Goal: Information Seeking & Learning: Learn about a topic

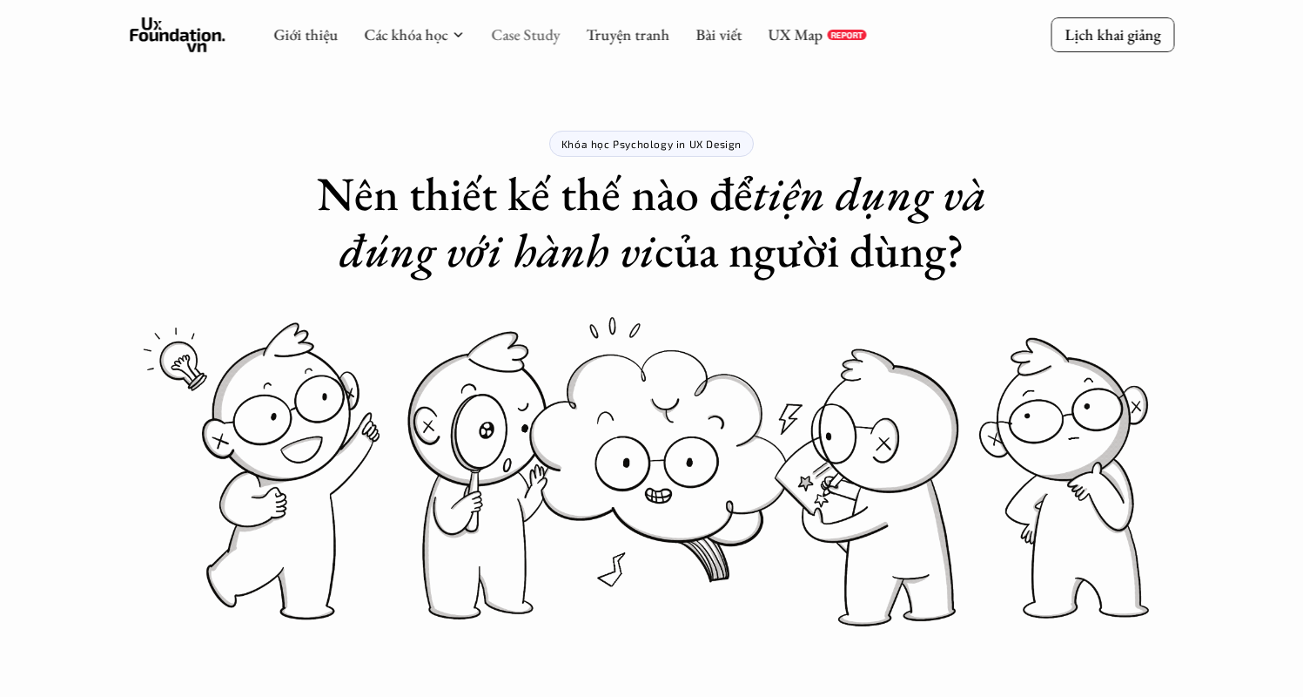
click at [517, 31] on link "Case Study" at bounding box center [525, 34] width 69 height 20
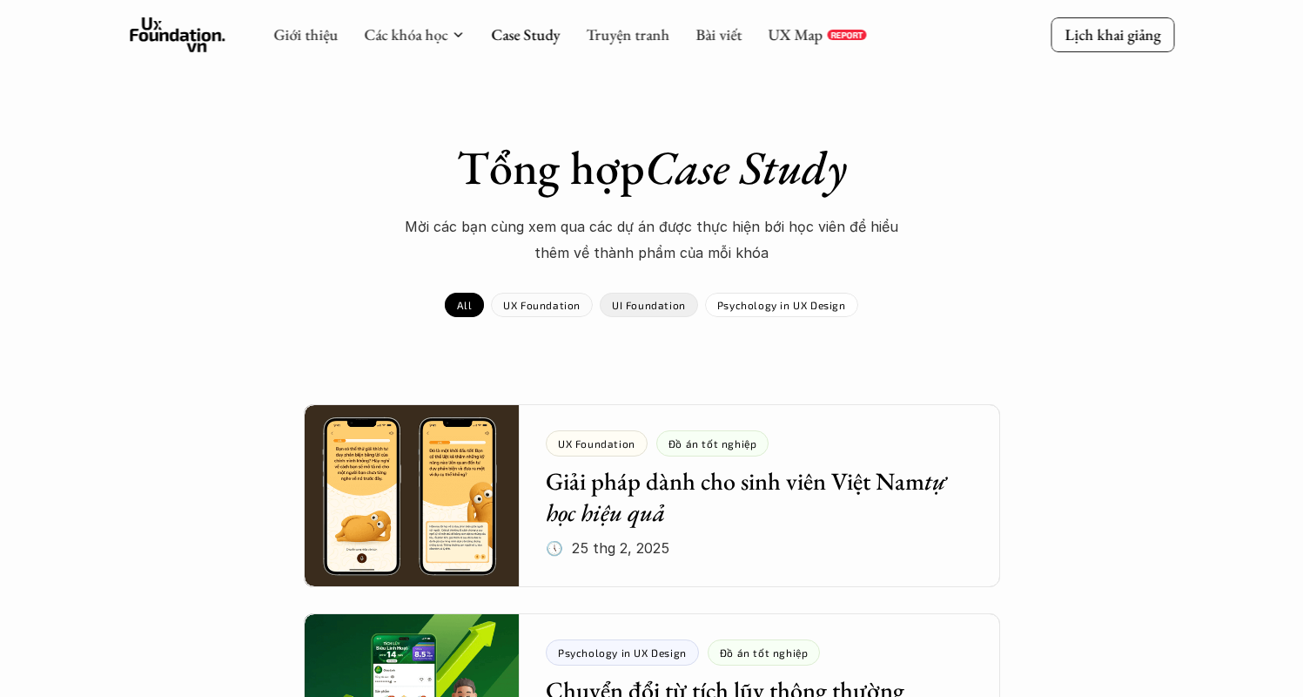
click at [546, 305] on p "UX Foundation" at bounding box center [541, 305] width 77 height 12
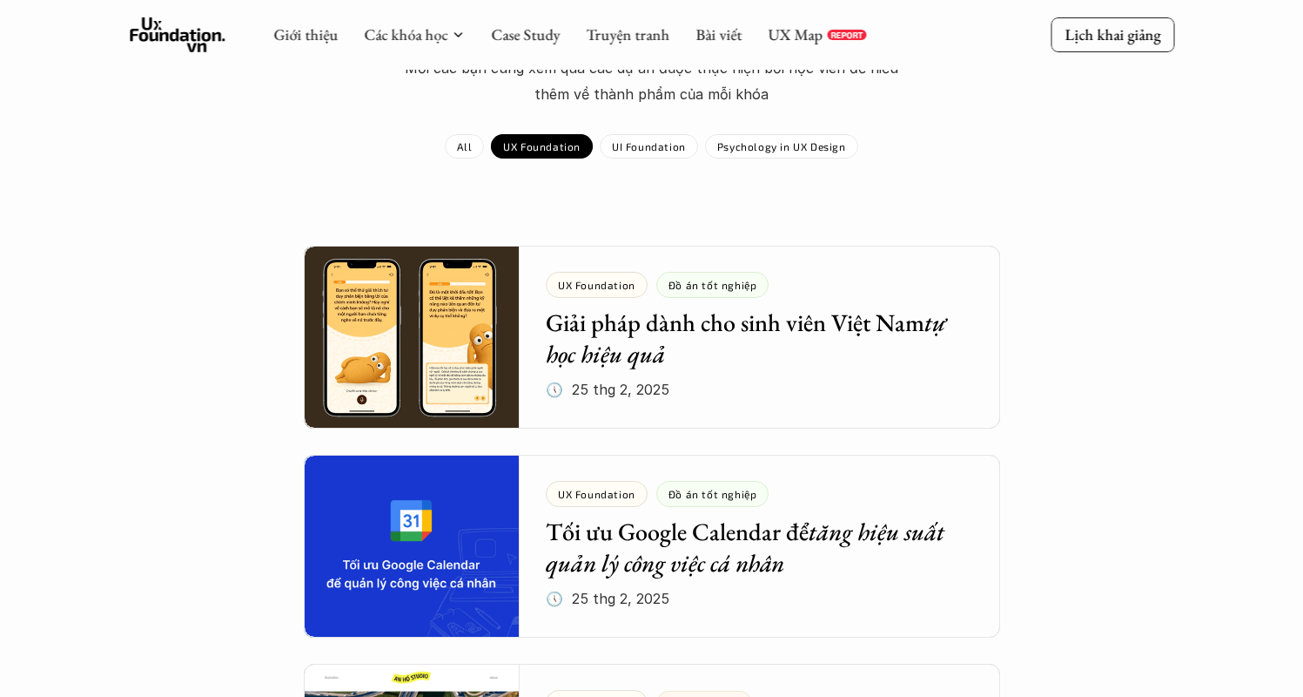
scroll to position [48, 0]
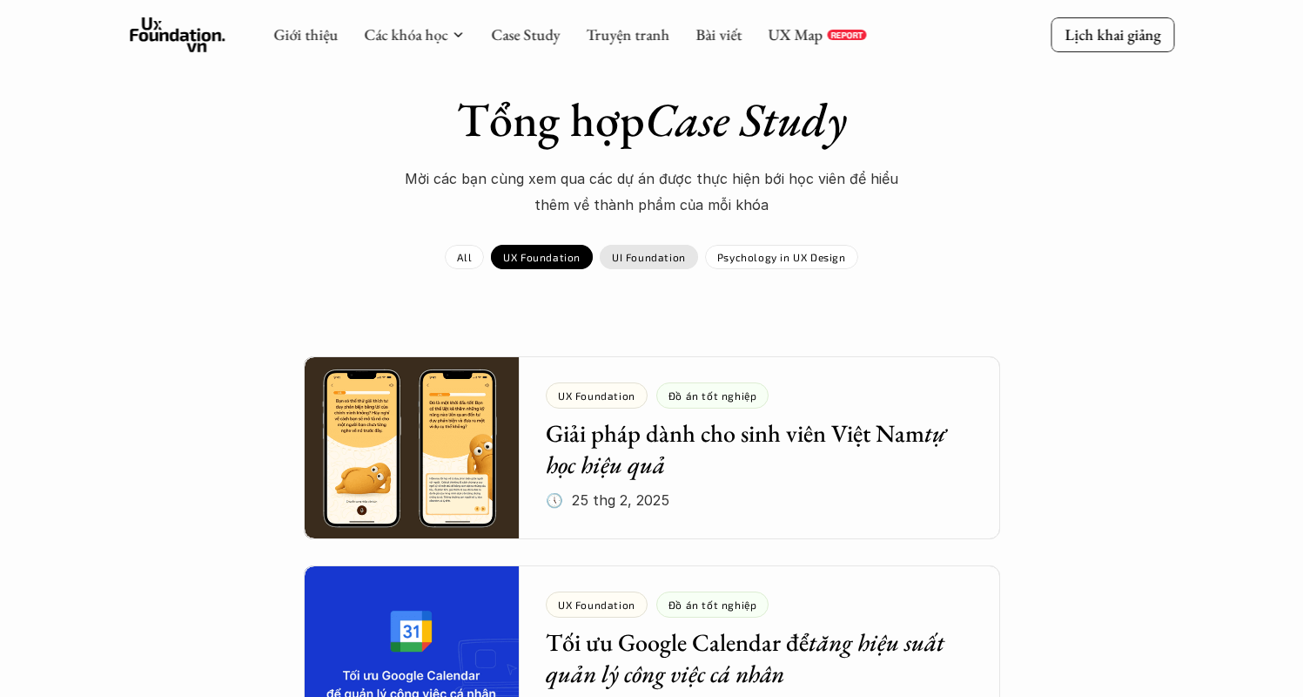
click at [631, 252] on p "UI Foundation" at bounding box center [649, 257] width 74 height 12
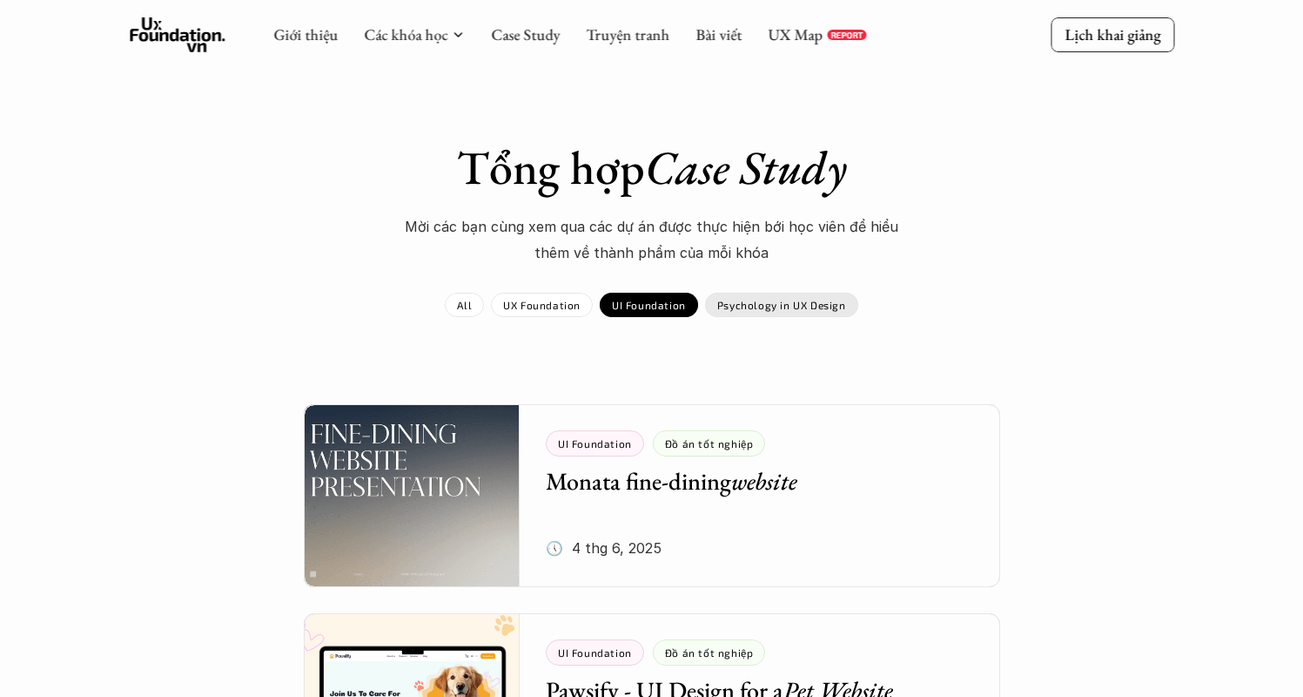
click at [781, 297] on div "Psychology in UX Design" at bounding box center [781, 305] width 153 height 24
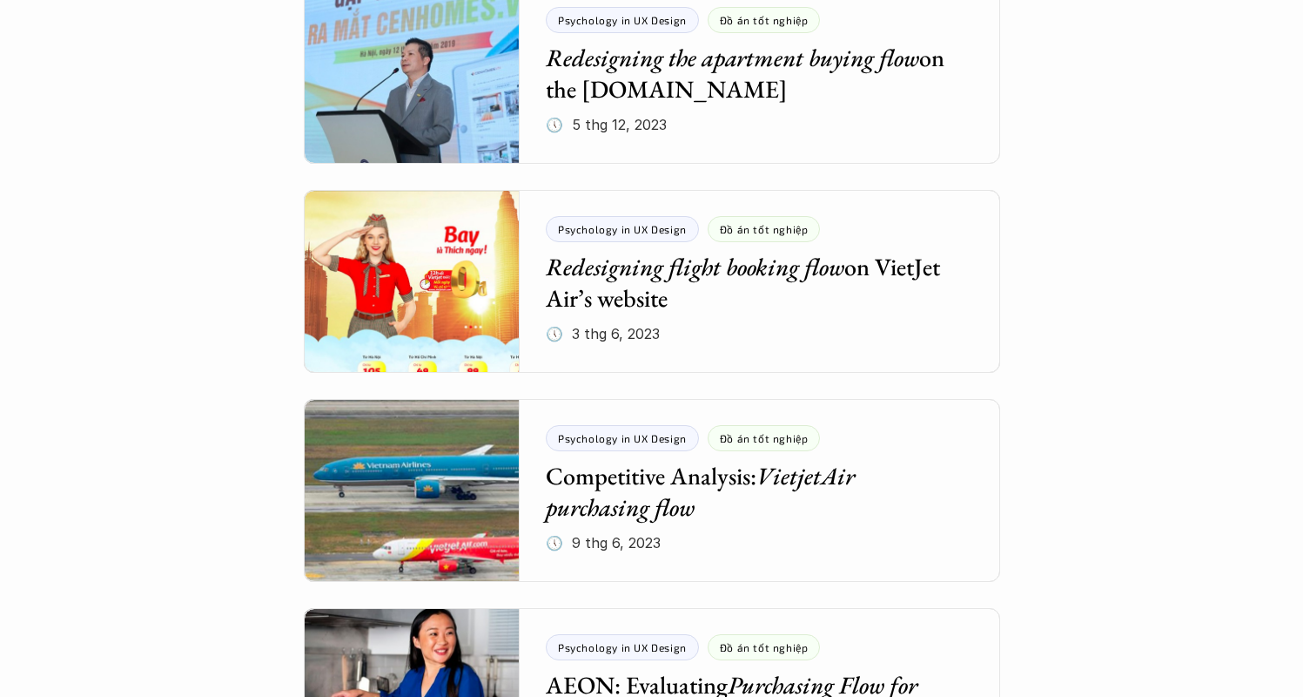
scroll to position [1383, 0]
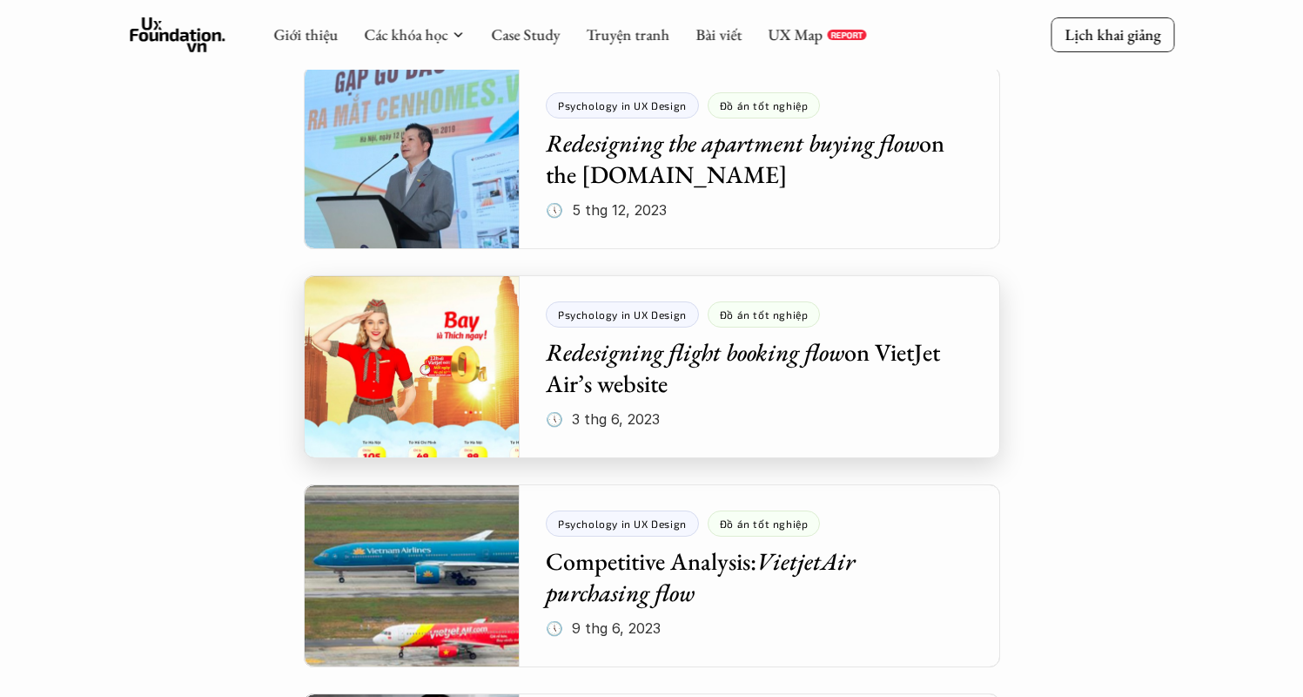
click at [659, 377] on div at bounding box center [652, 366] width 697 height 183
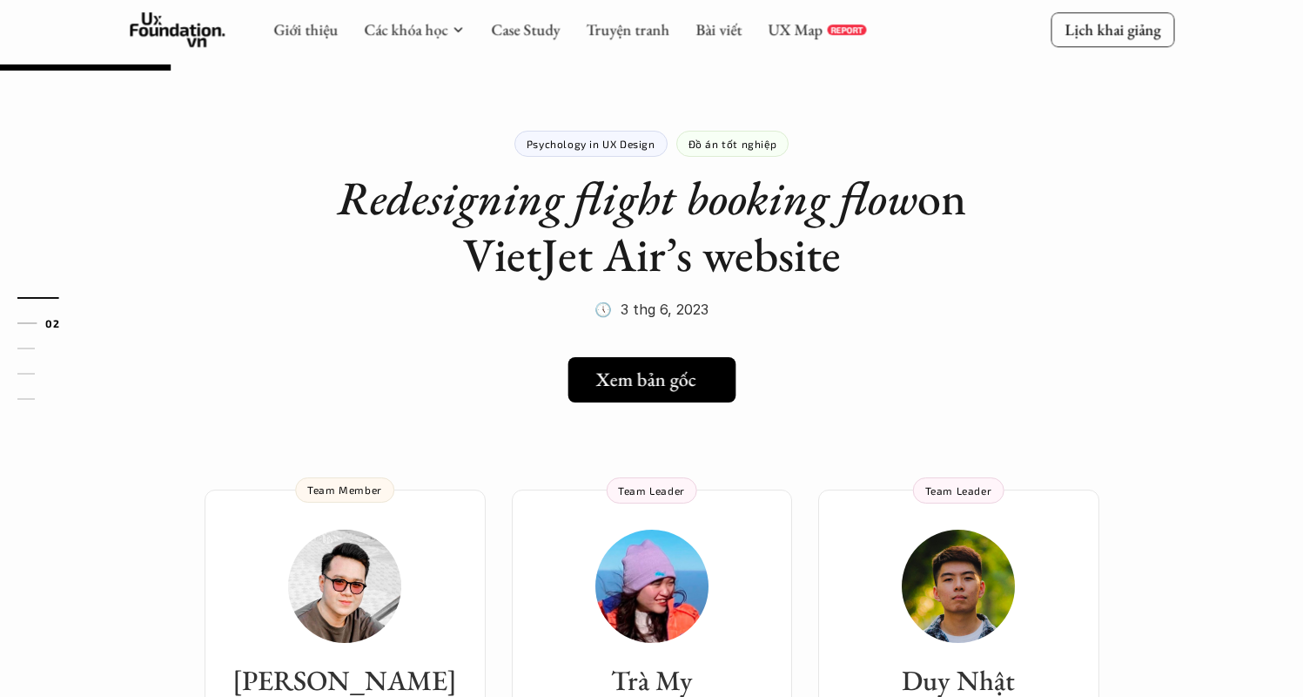
scroll to position [212, 0]
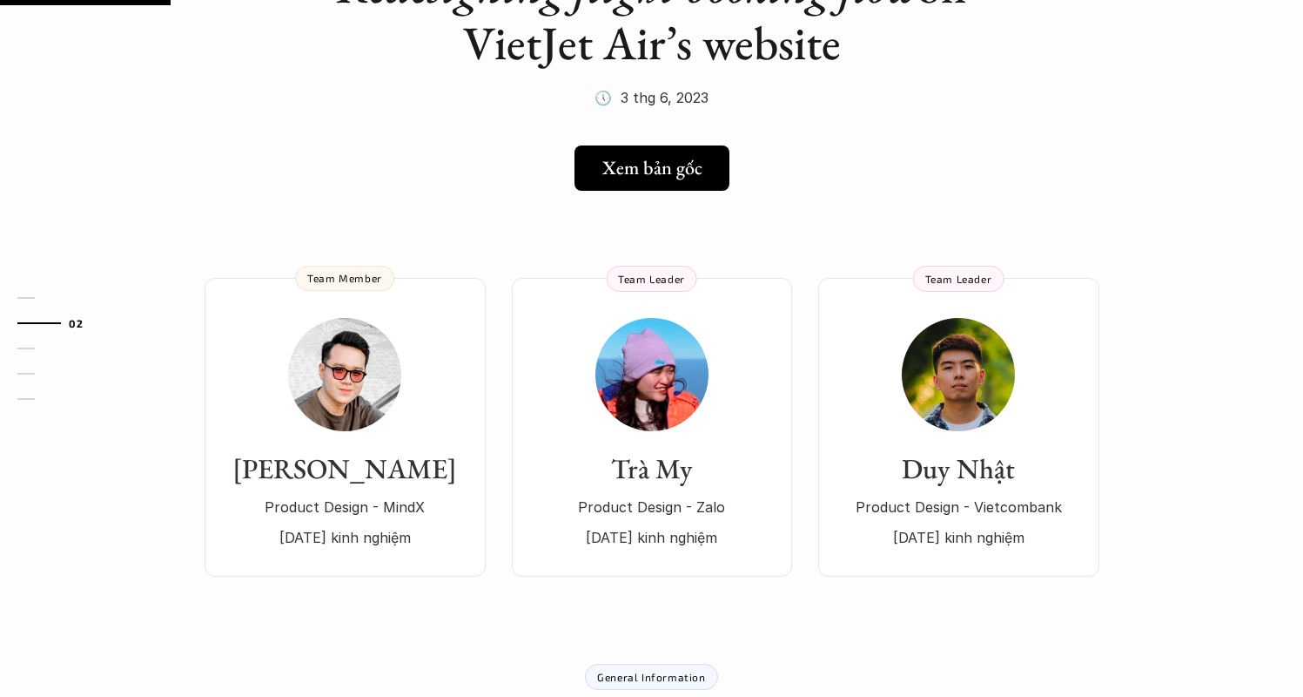
click at [508, 255] on div "[PERSON_NAME] Product Design - MindX [DATE] kinh nghiệm Team Member Trà My Prod…" at bounding box center [652, 401] width 1254 height 351
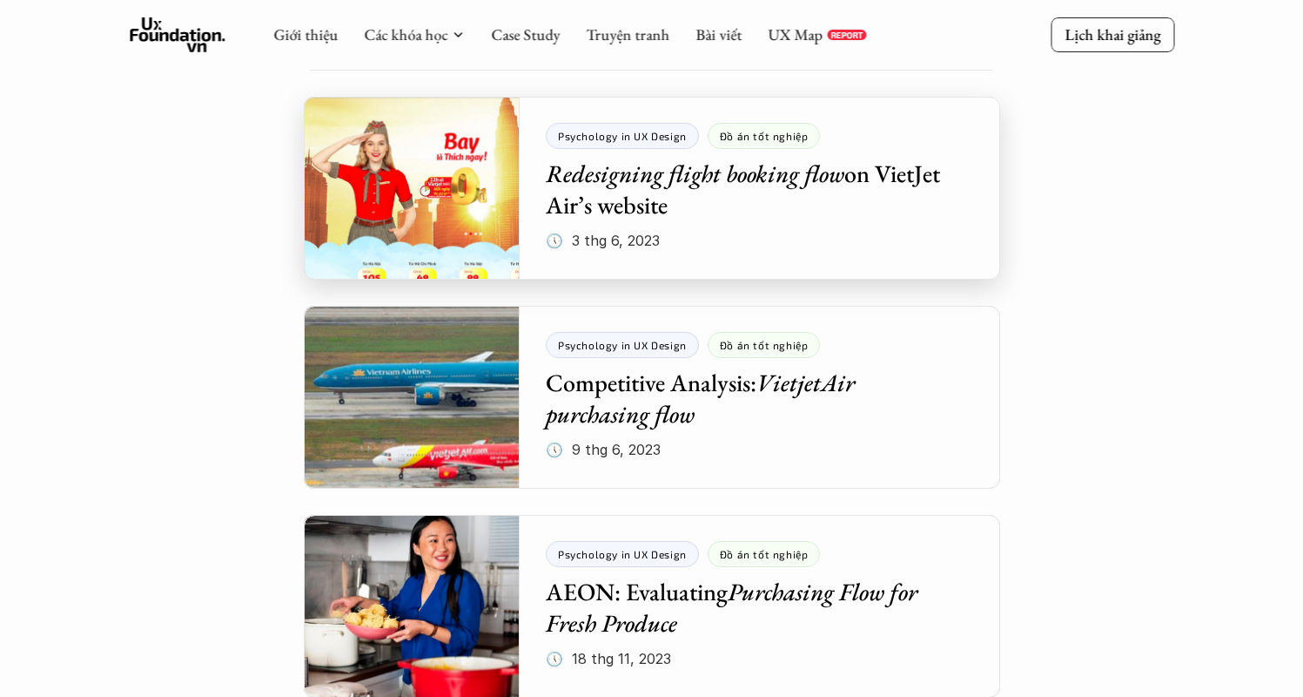
scroll to position [1735, 0]
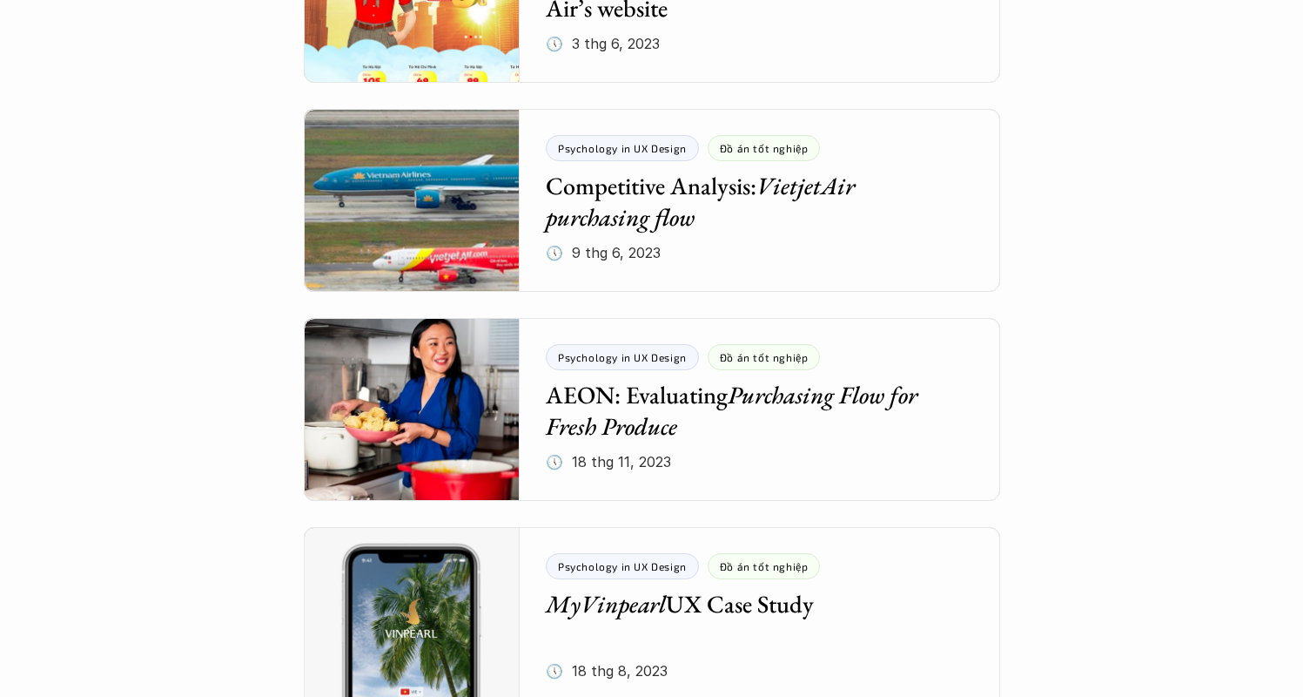
scroll to position [1775, 0]
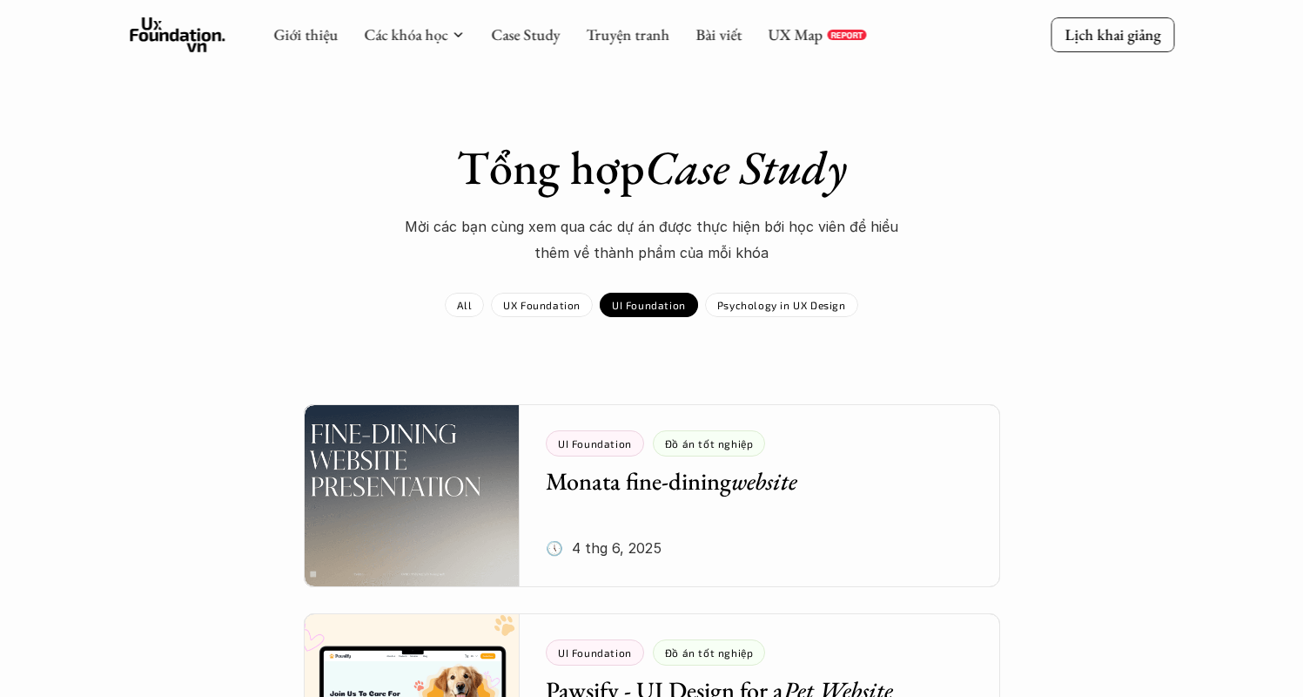
scroll to position [105, 0]
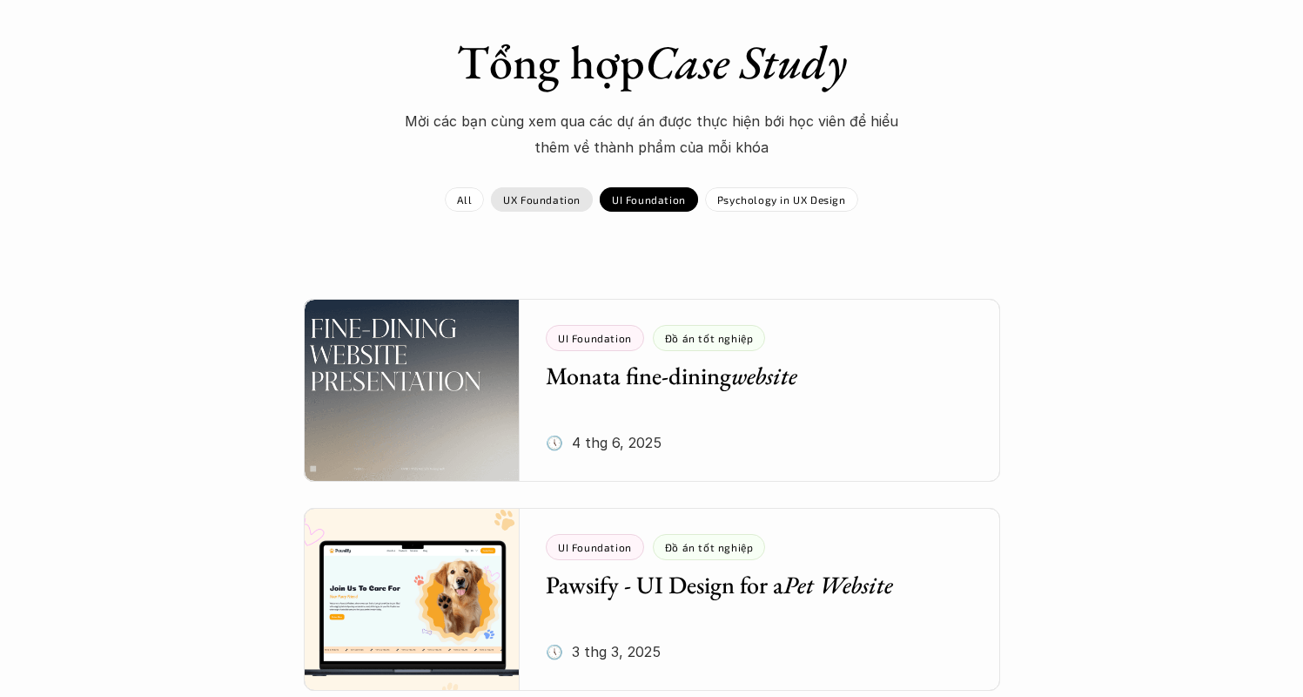
click at [554, 202] on p "UX Foundation" at bounding box center [541, 199] width 77 height 12
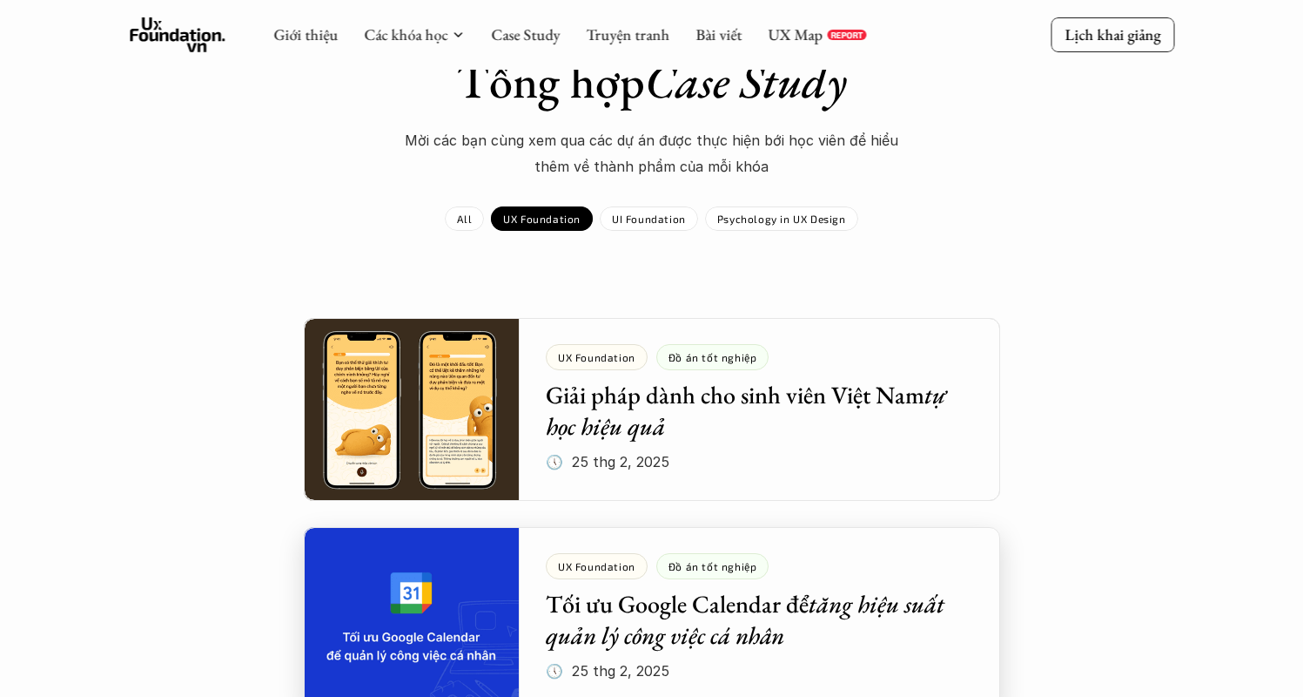
scroll to position [356, 0]
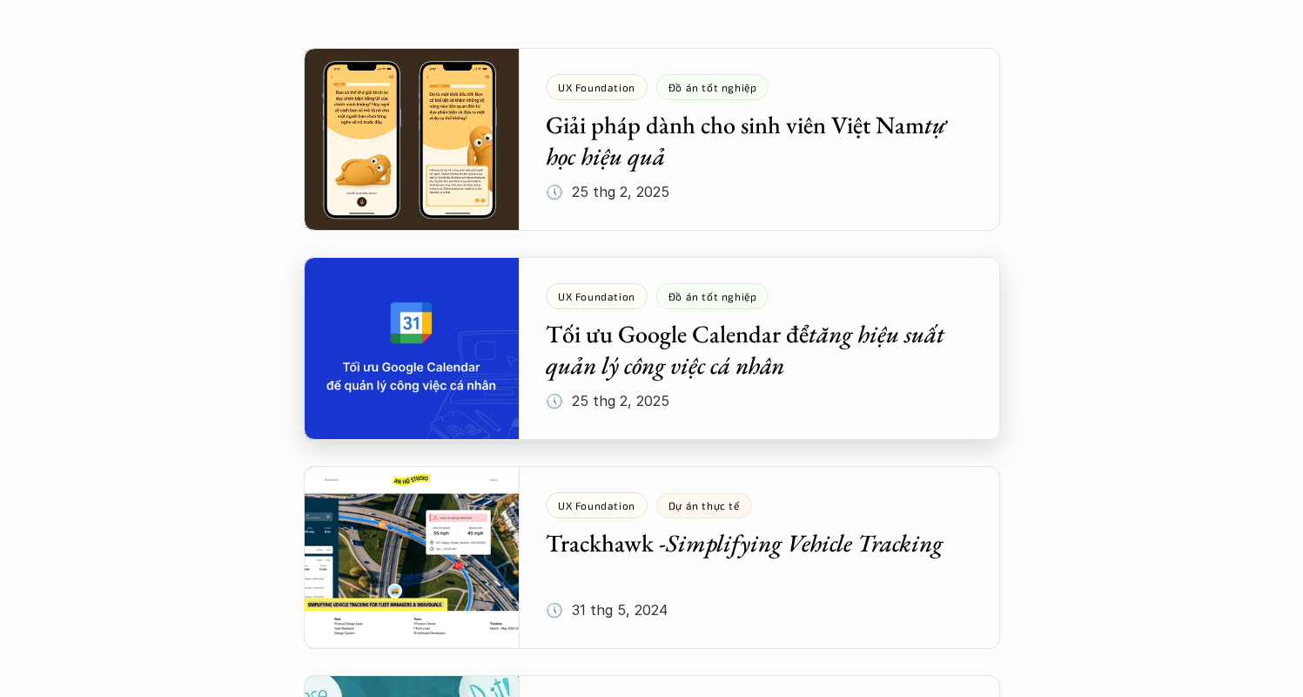
click at [670, 336] on div at bounding box center [652, 348] width 697 height 183
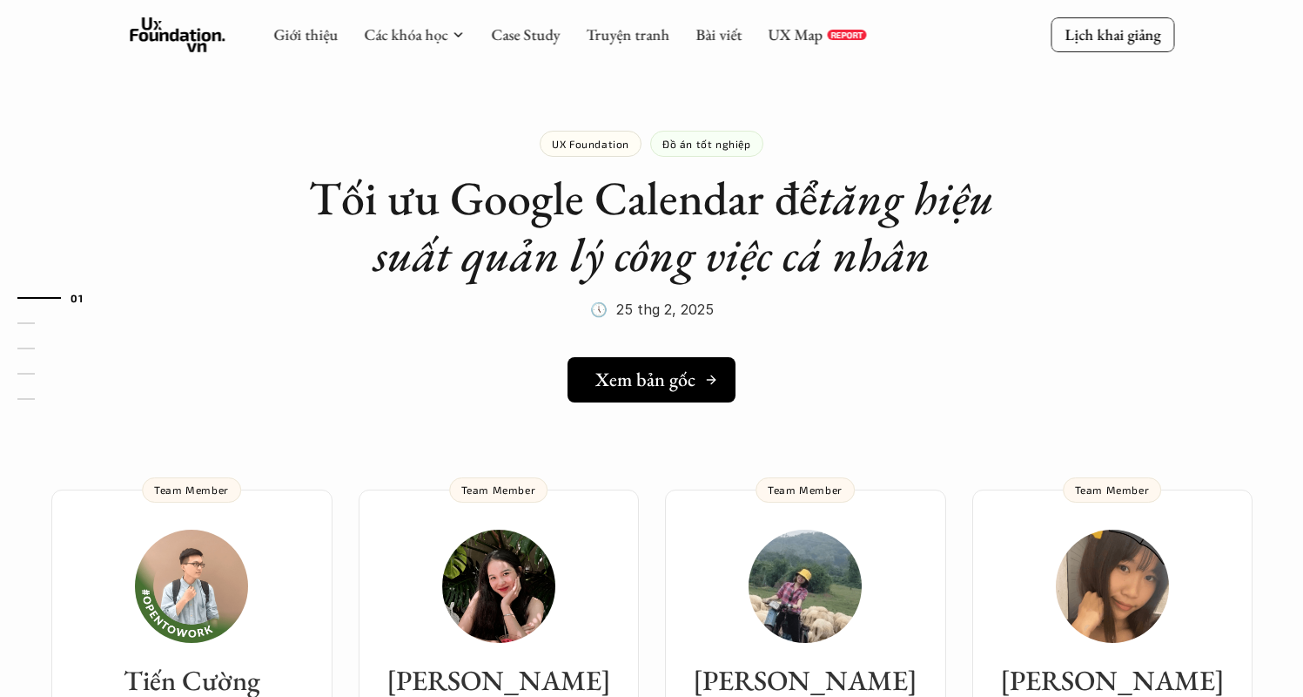
click at [679, 389] on h5 "Xem bản gốc" at bounding box center [646, 379] width 100 height 23
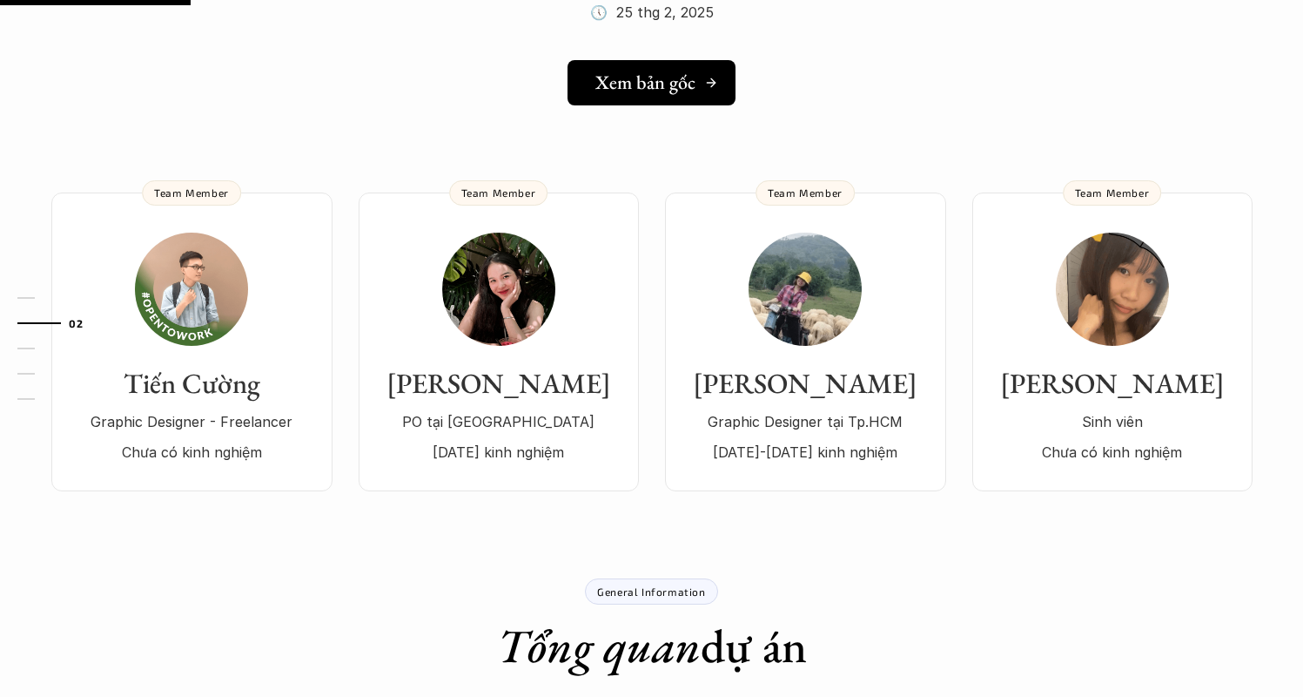
click at [682, 77] on h5 "Xem bản gốc" at bounding box center [646, 82] width 100 height 23
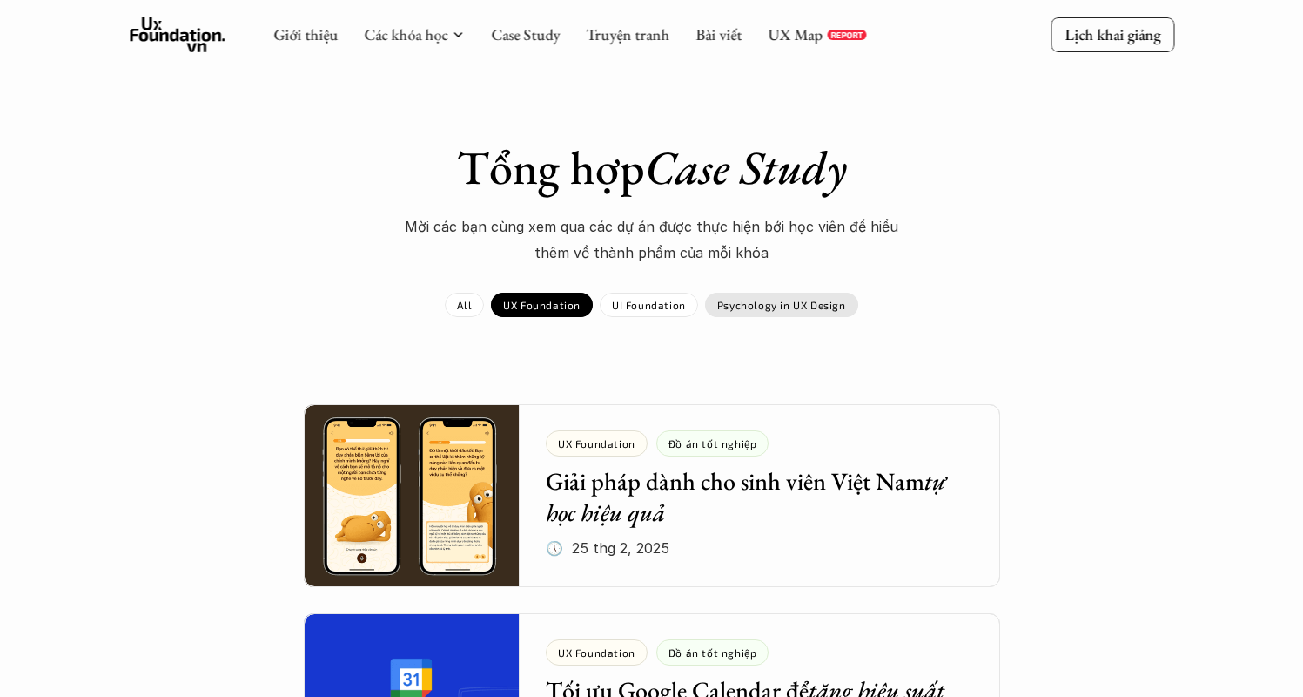
click at [784, 306] on p "Psychology in UX Design" at bounding box center [781, 305] width 129 height 12
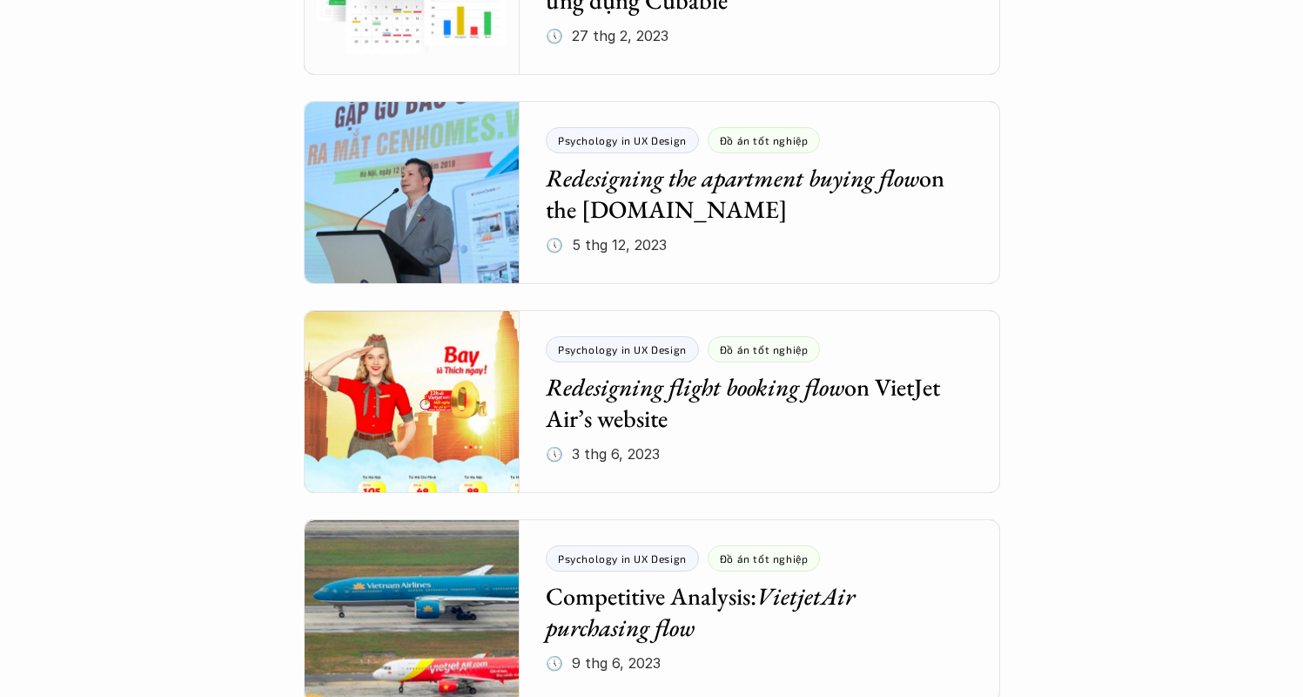
scroll to position [1359, 0]
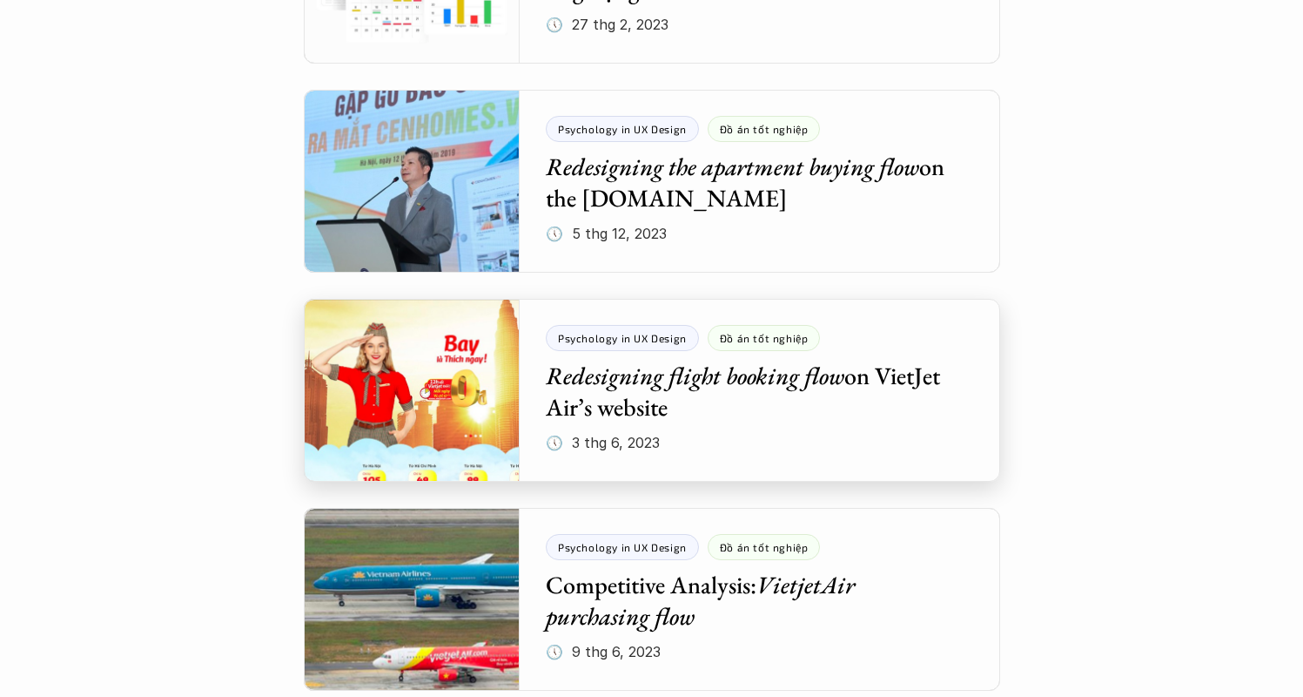
click at [728, 388] on div at bounding box center [652, 390] width 697 height 183
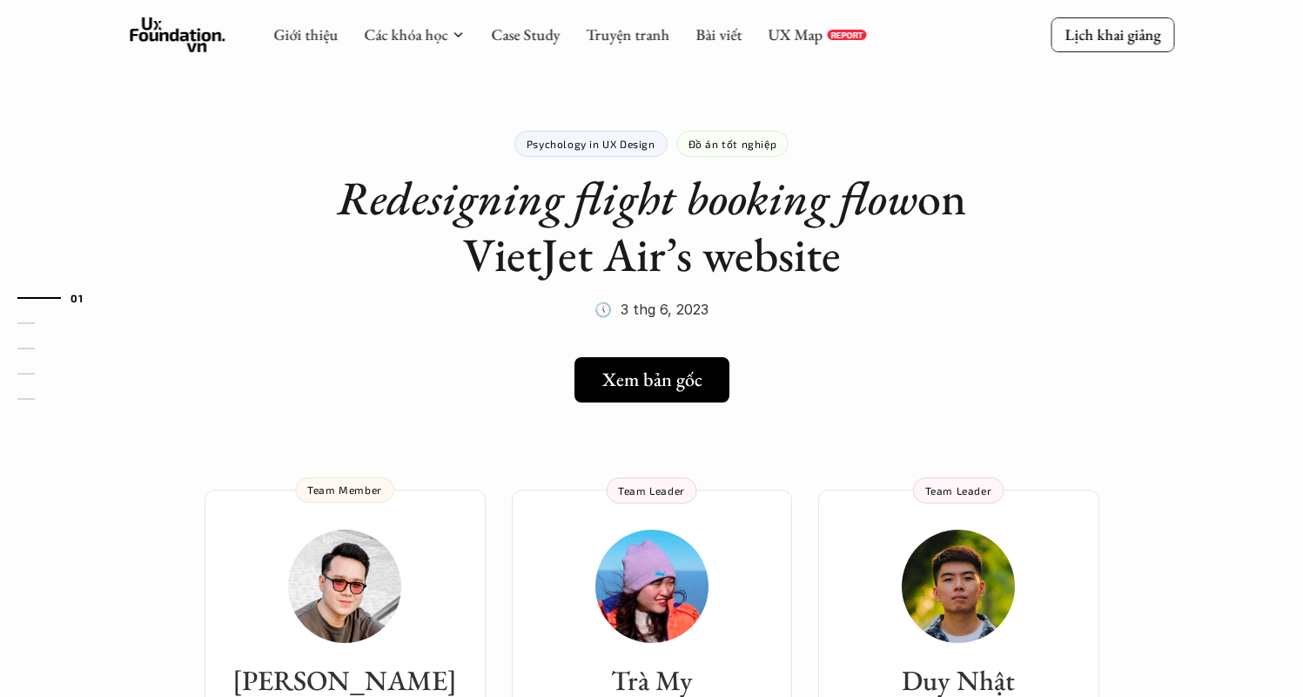
drag, startPoint x: 338, startPoint y: 200, endPoint x: 922, endPoint y: 215, distance: 584.4
click at [851, 259] on h1 "Redesigning flight booking flow on VietJet Air’s website" at bounding box center [652, 226] width 697 height 113
copy h1 "Redesigning flight booking flow on VietJet Air’s website"
click at [839, 223] on h1 "Redesigning flight booking flow on VietJet Air’s website" at bounding box center [652, 226] width 697 height 113
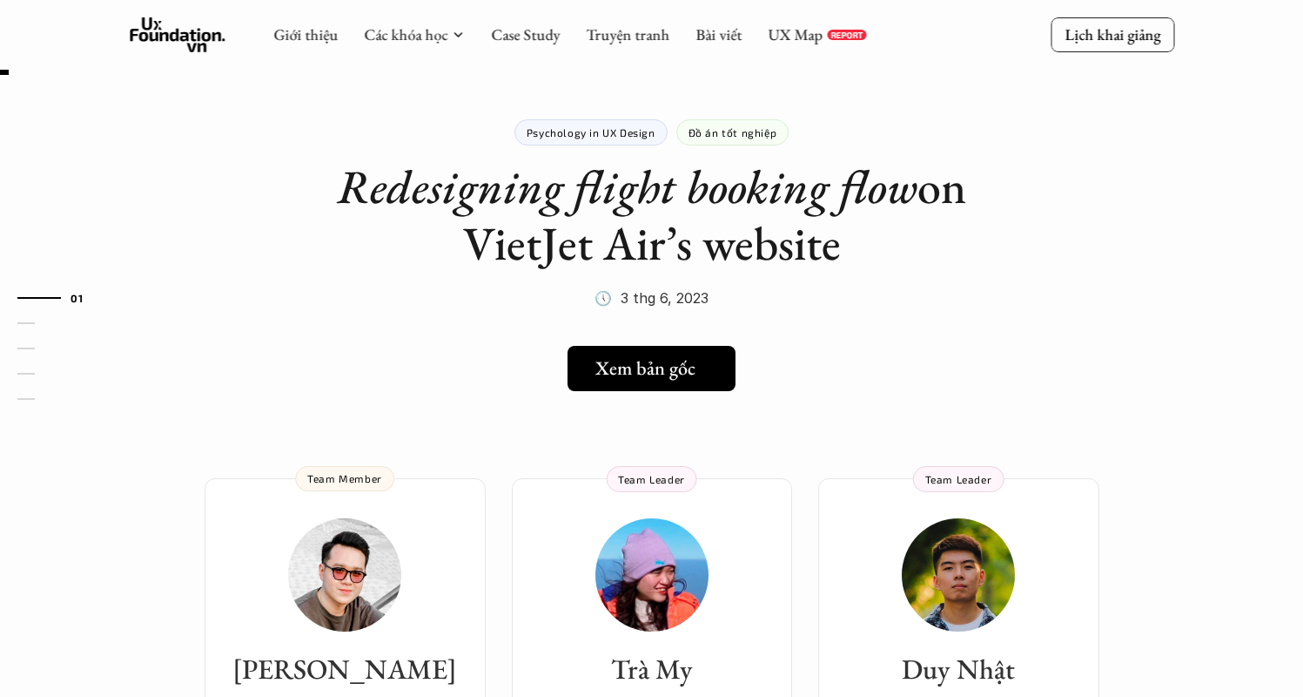
click at [695, 352] on link "Xem bản gốc" at bounding box center [652, 368] width 168 height 45
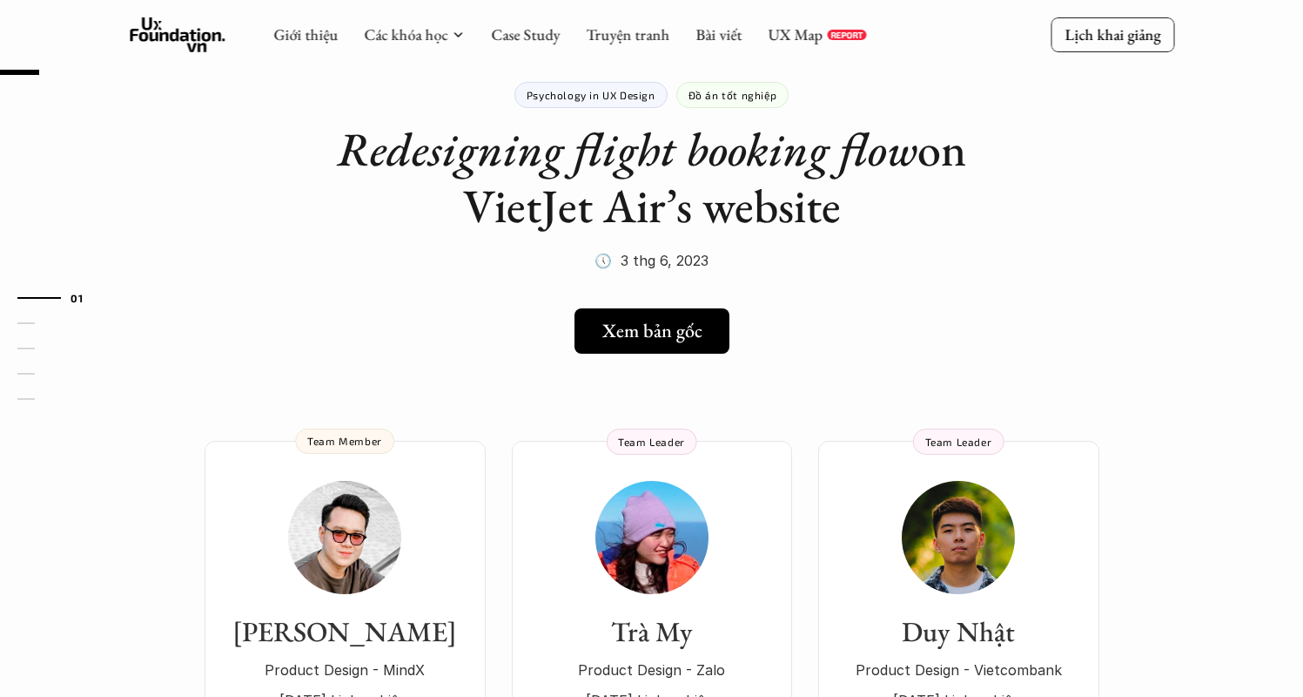
scroll to position [37, 0]
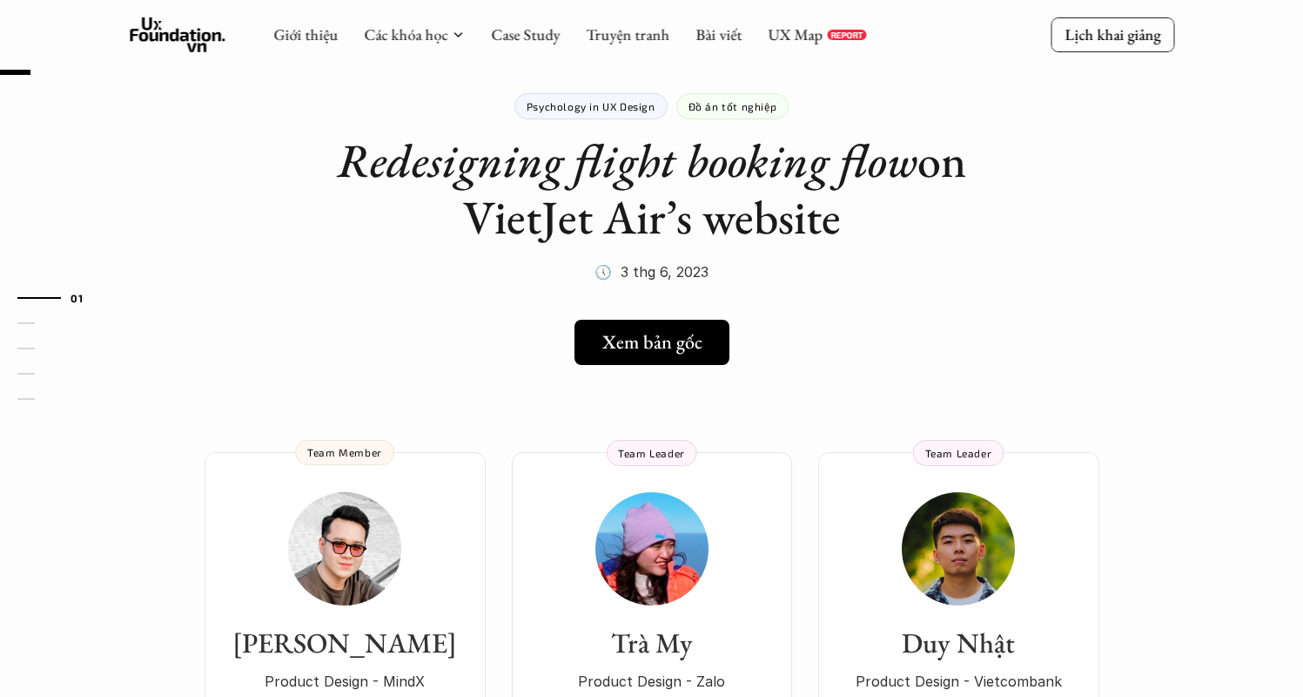
drag, startPoint x: 515, startPoint y: 104, endPoint x: 653, endPoint y: 118, distance: 139.1
click at [650, 118] on div "Psychology in UX Design Đồ án tốt nghiệp Redesigning flight booking flow on Vie…" at bounding box center [652, 167] width 697 height 235
copy p "Psychology in UX Design"
click at [918, 281] on div "Psychology in UX Design Đồ án tốt nghiệp Redesigning flight booking flow on Vie…" at bounding box center [652, 167] width 697 height 235
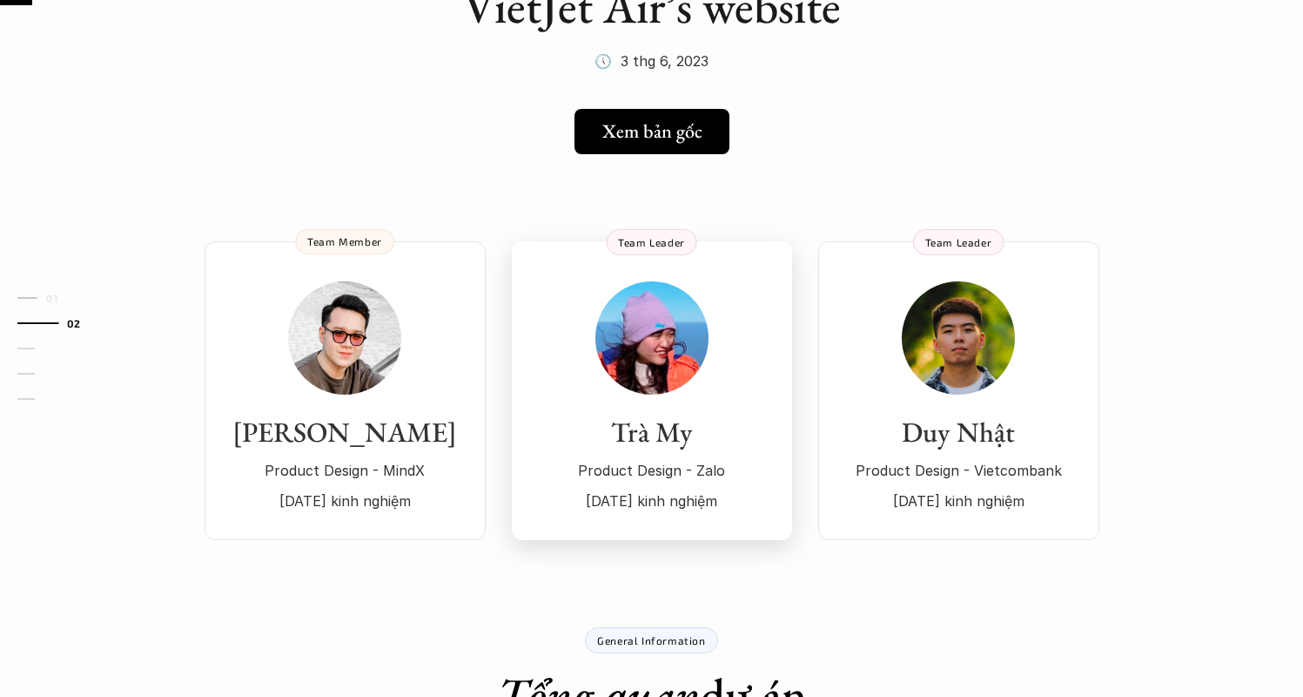
scroll to position [0, 0]
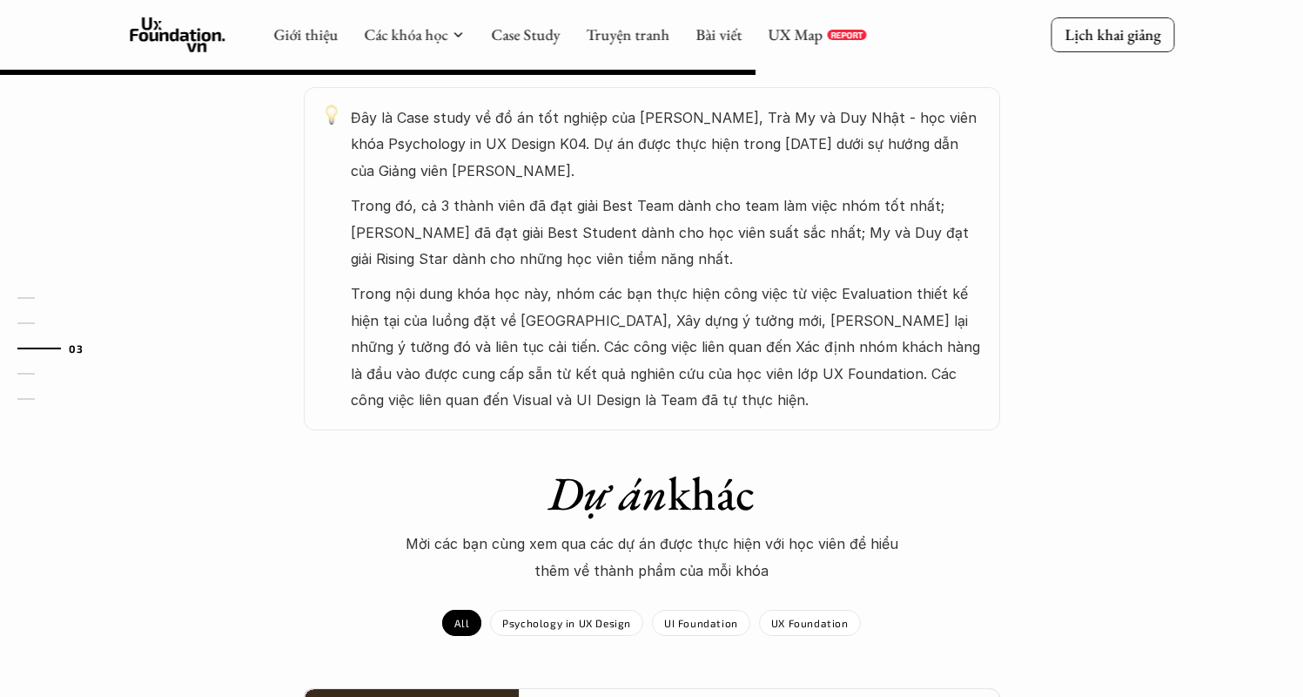
click at [637, 345] on p "Trong nội dung khóa học này, nhóm các bạn thực hiện công việc từ việc Evaluatio…" at bounding box center [667, 346] width 632 height 132
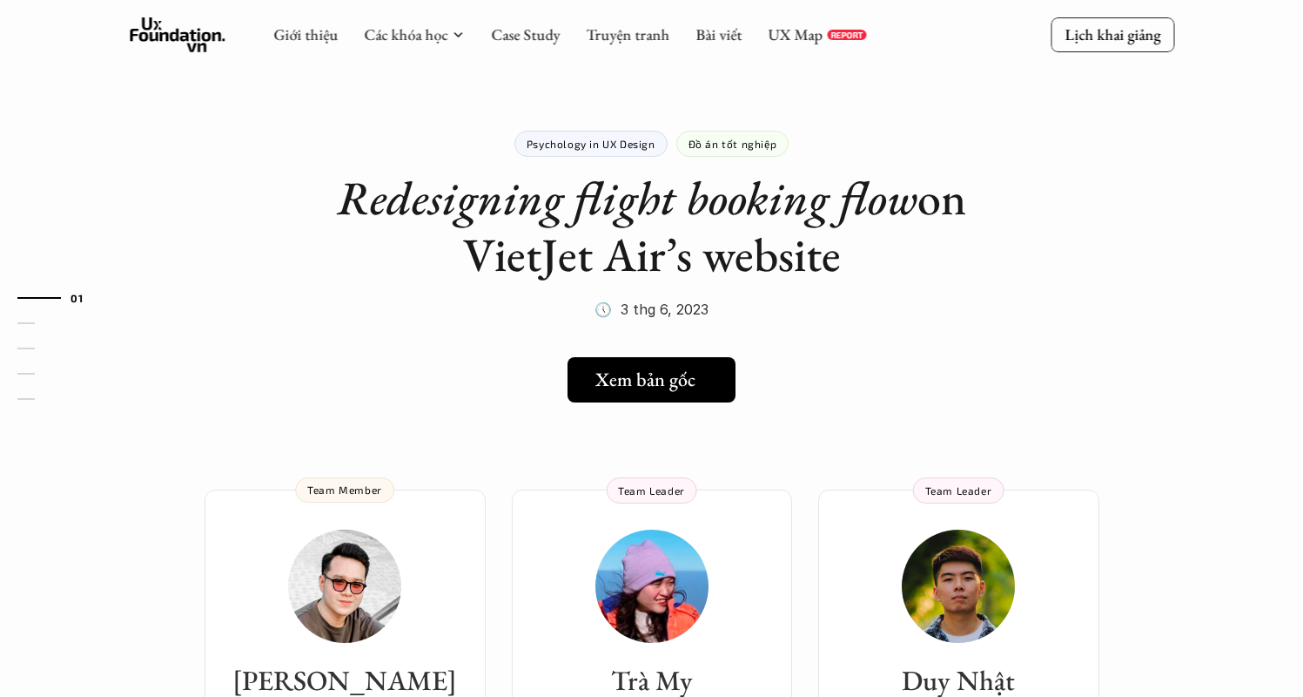
click at [688, 384] on h5 "Xem bản gốc" at bounding box center [646, 379] width 100 height 23
click at [192, 32] on use at bounding box center [178, 34] width 96 height 35
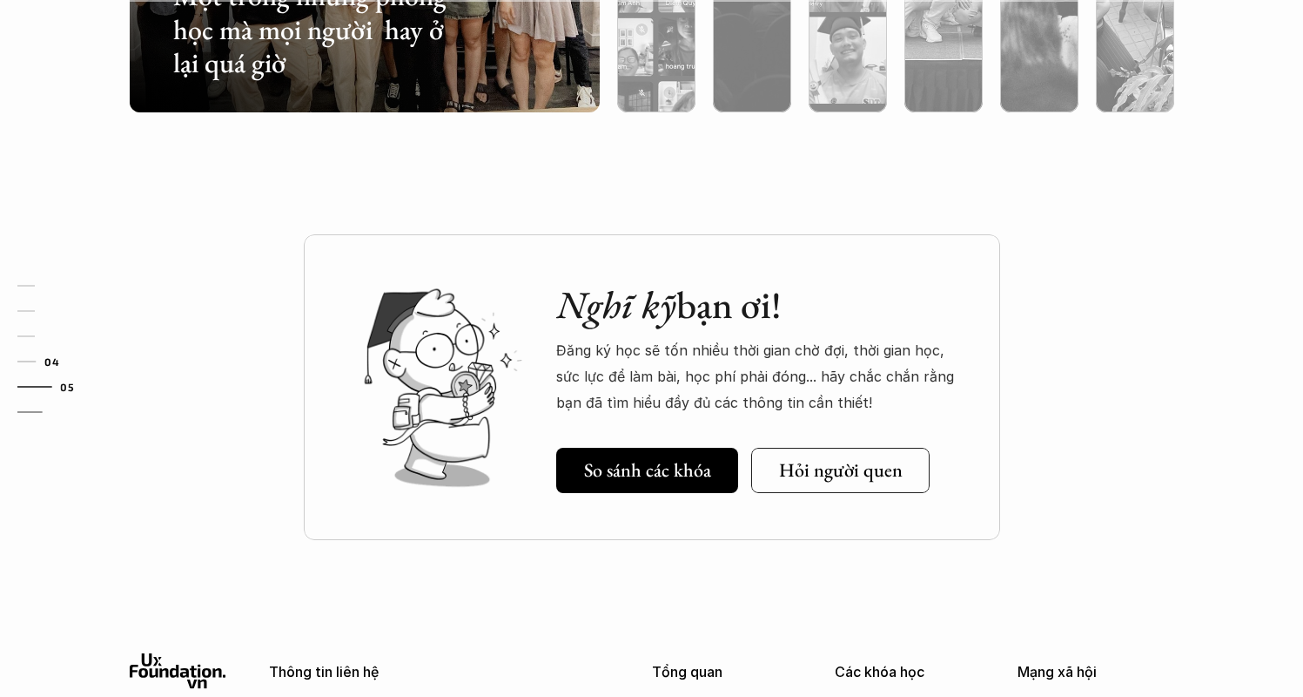
scroll to position [5394, 0]
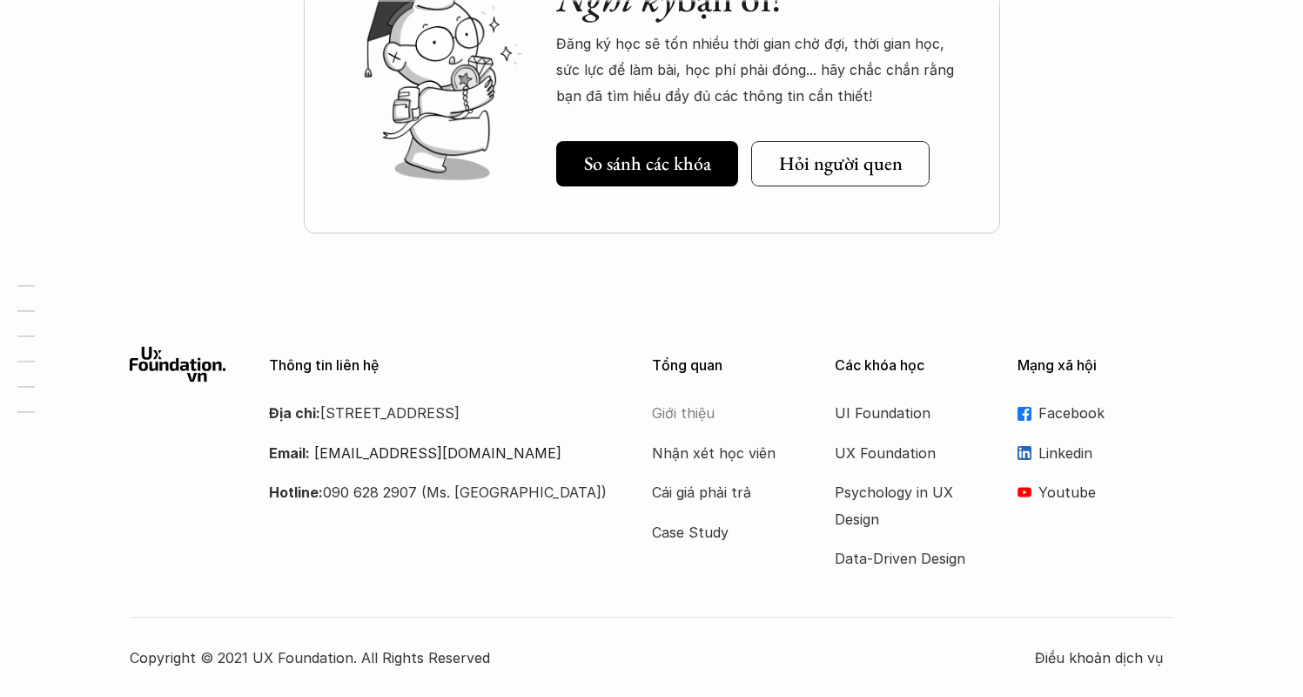
click at [691, 411] on p "Giới thiệu" at bounding box center [721, 413] width 139 height 26
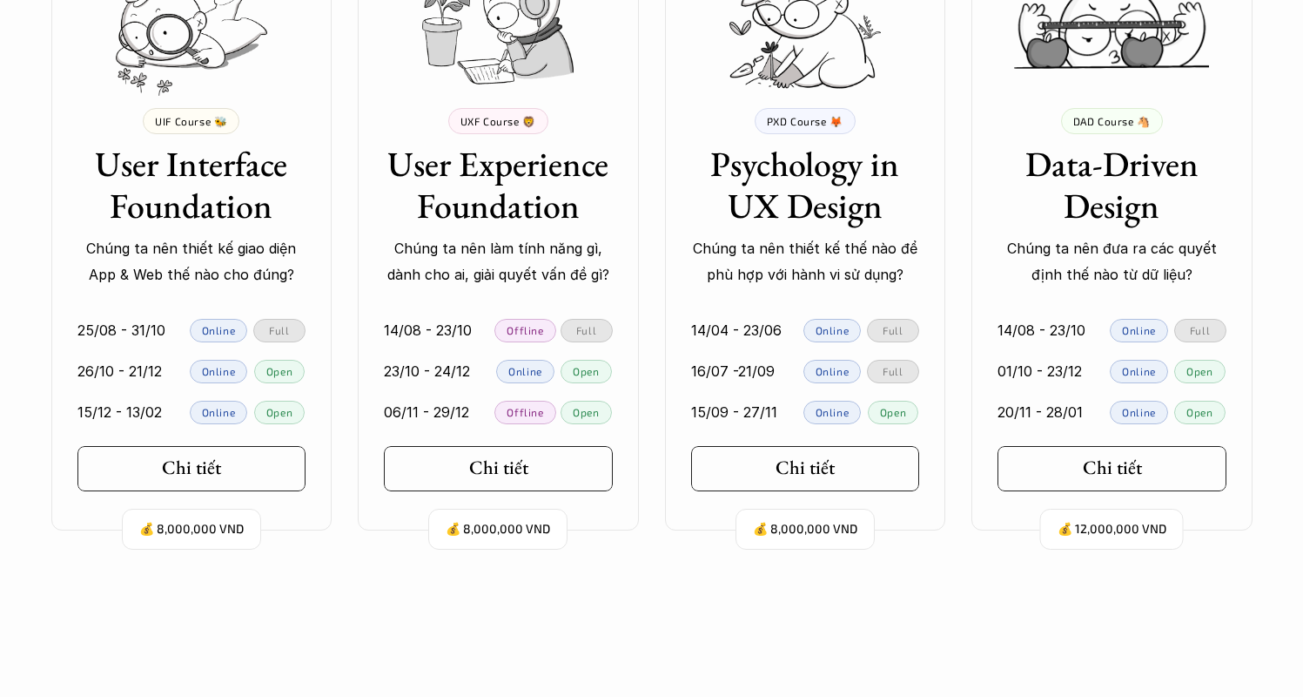
scroll to position [4046, 0]
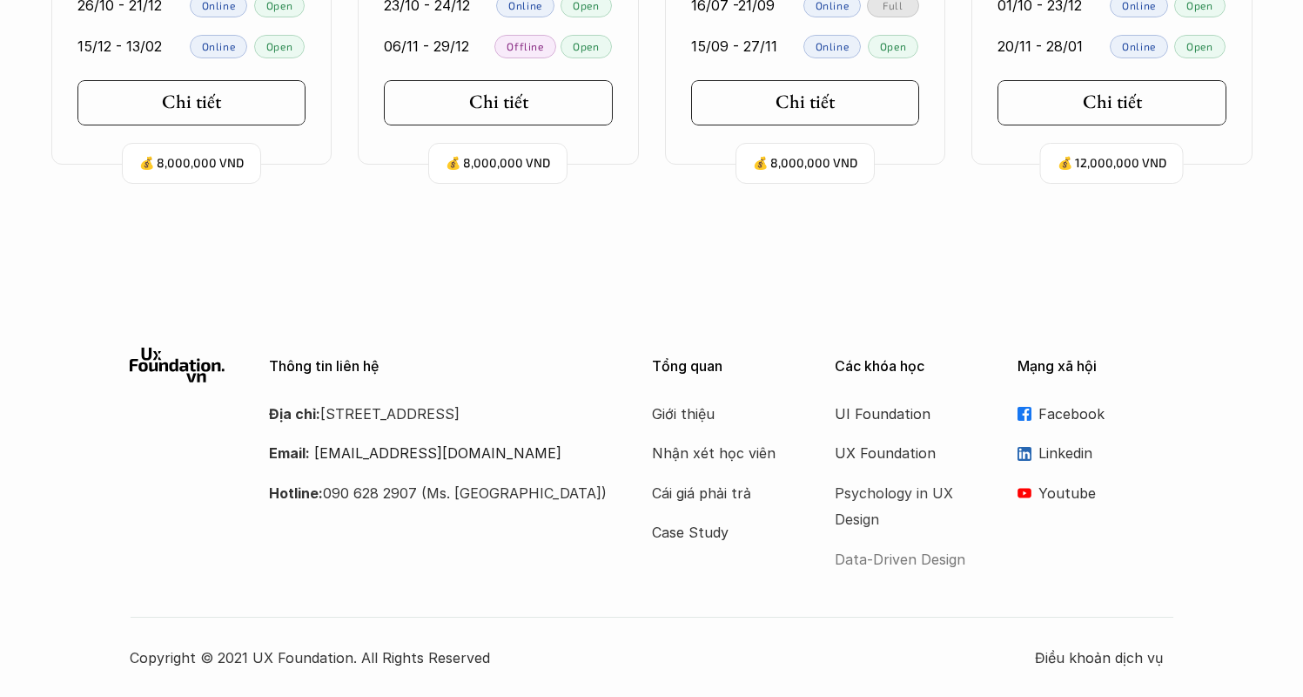
click at [876, 554] on p "Data-Driven Design" at bounding box center [904, 559] width 139 height 26
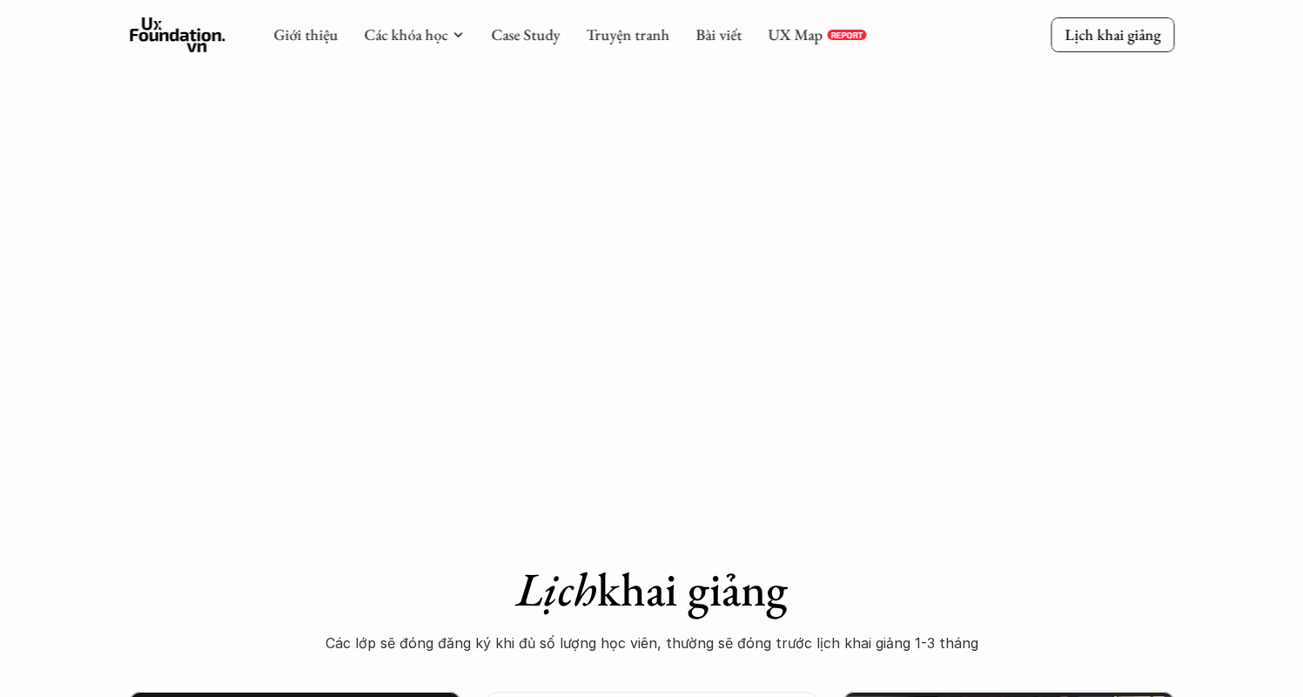
scroll to position [4, 0]
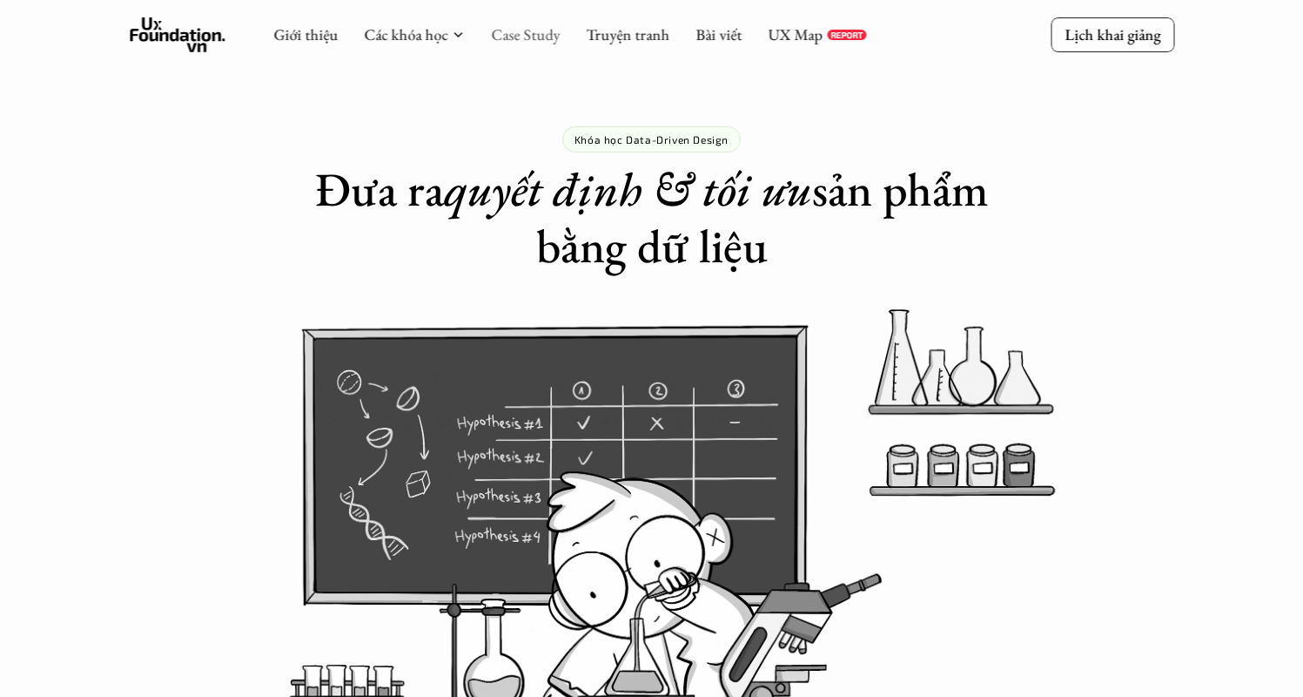
click at [518, 30] on link "Case Study" at bounding box center [525, 34] width 69 height 20
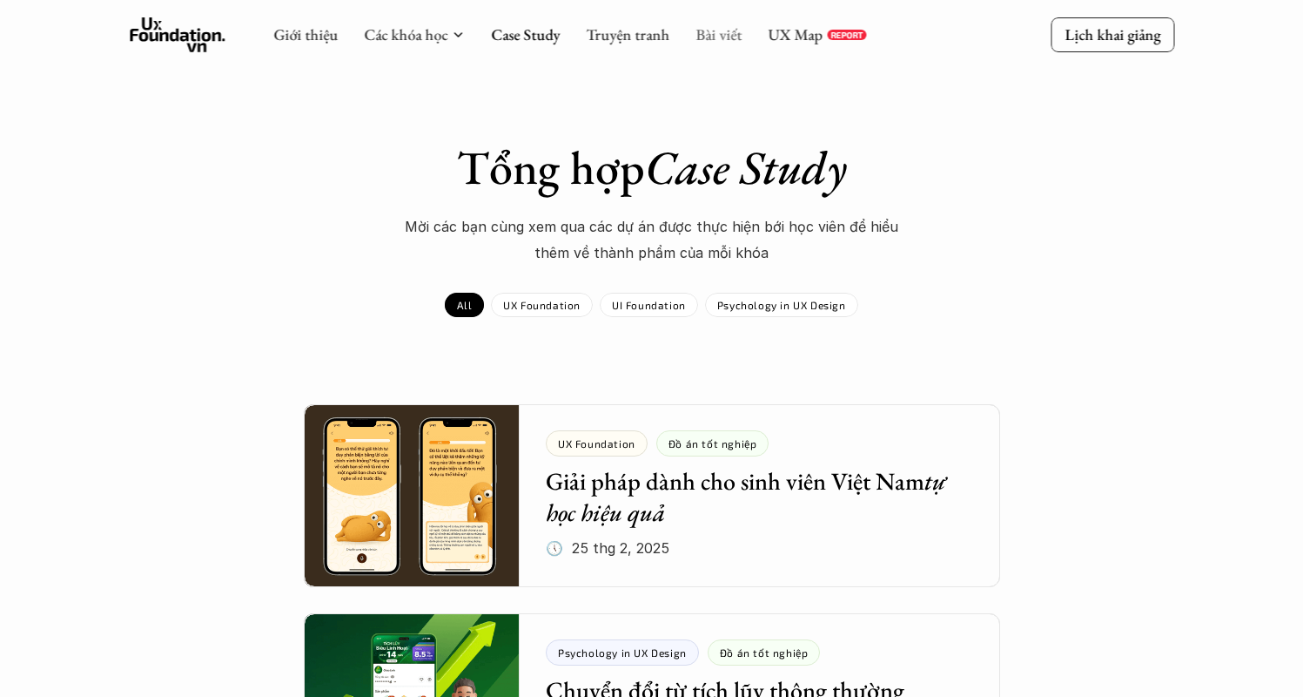
click at [713, 35] on link "Bài viết" at bounding box center [719, 34] width 46 height 20
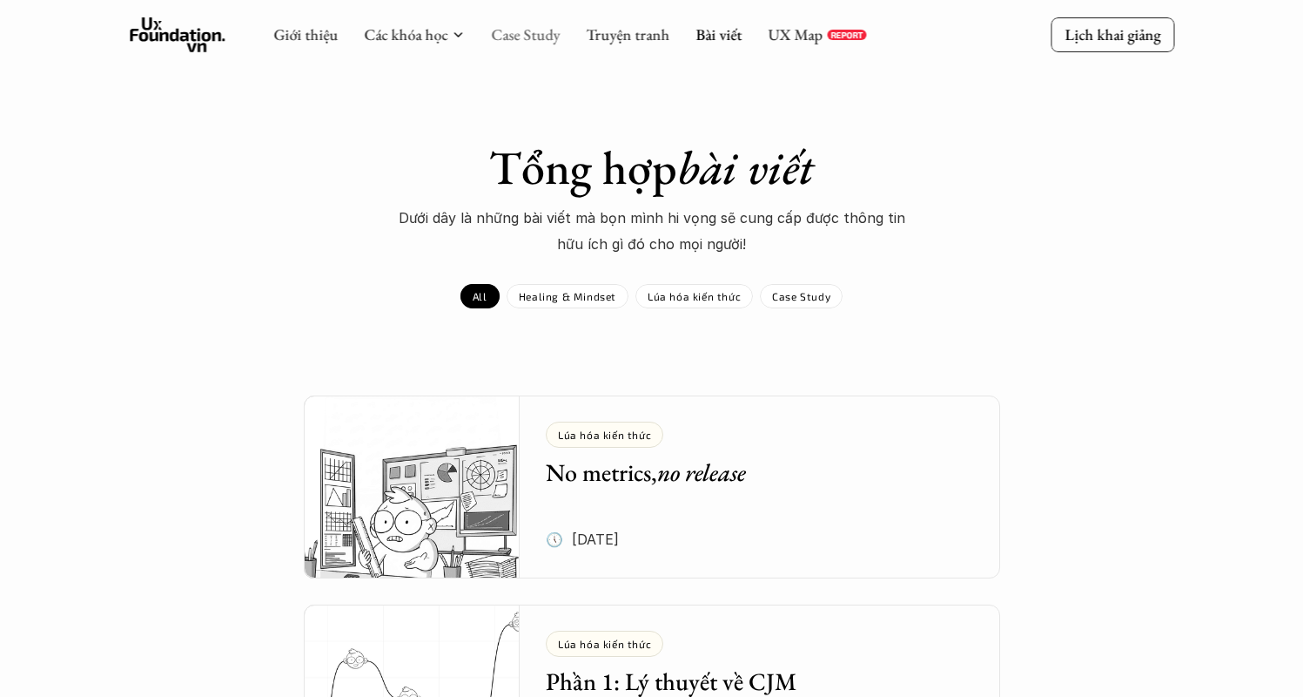
click at [526, 41] on link "Case Study" at bounding box center [525, 34] width 69 height 20
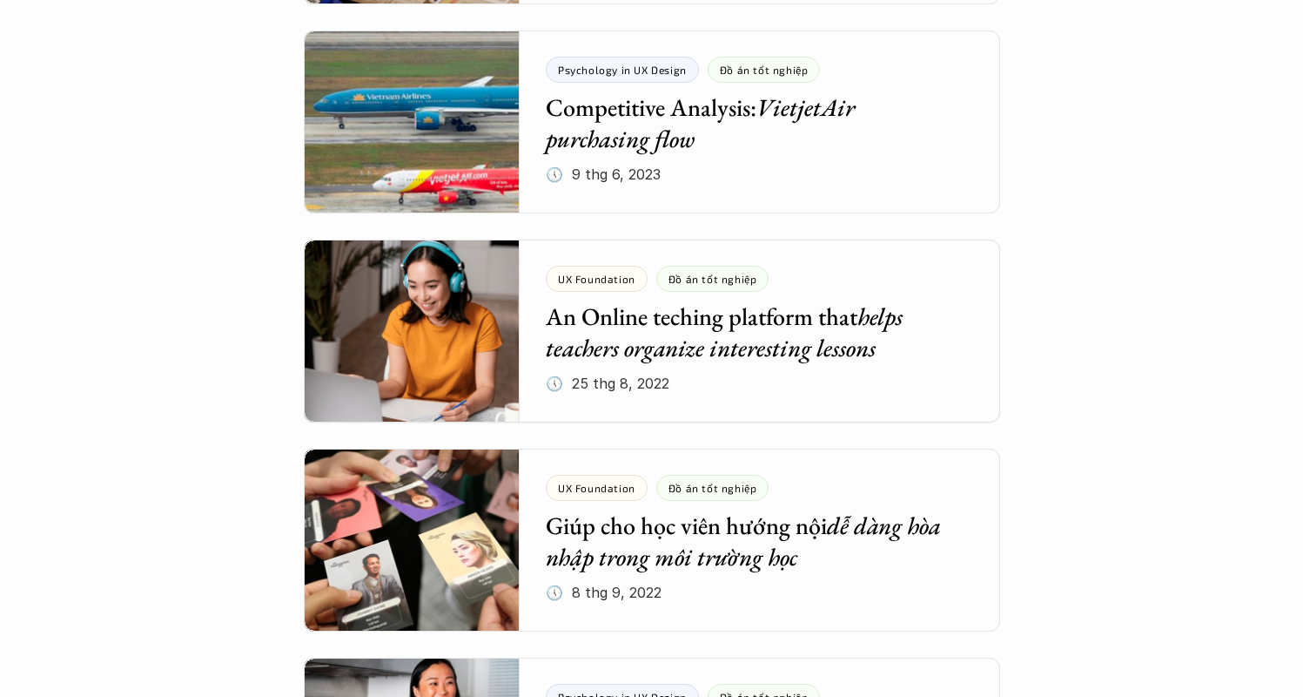
scroll to position [6225, 0]
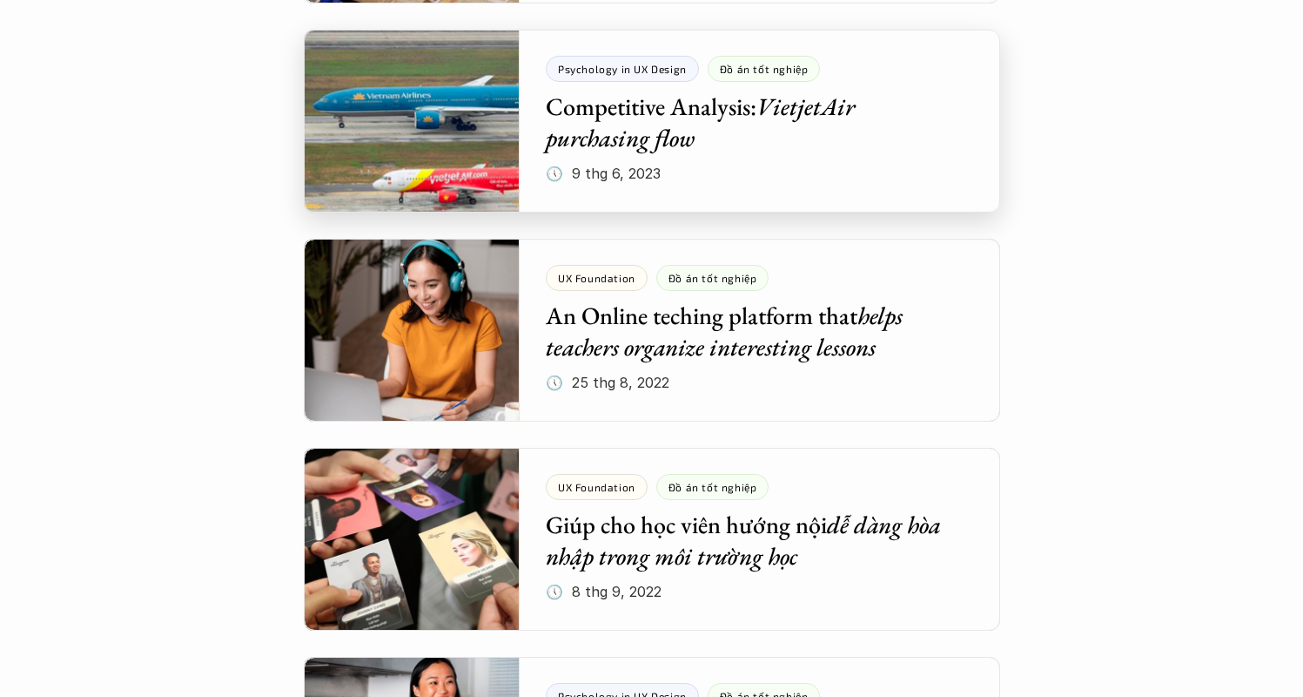
click at [623, 138] on div at bounding box center [652, 121] width 697 height 183
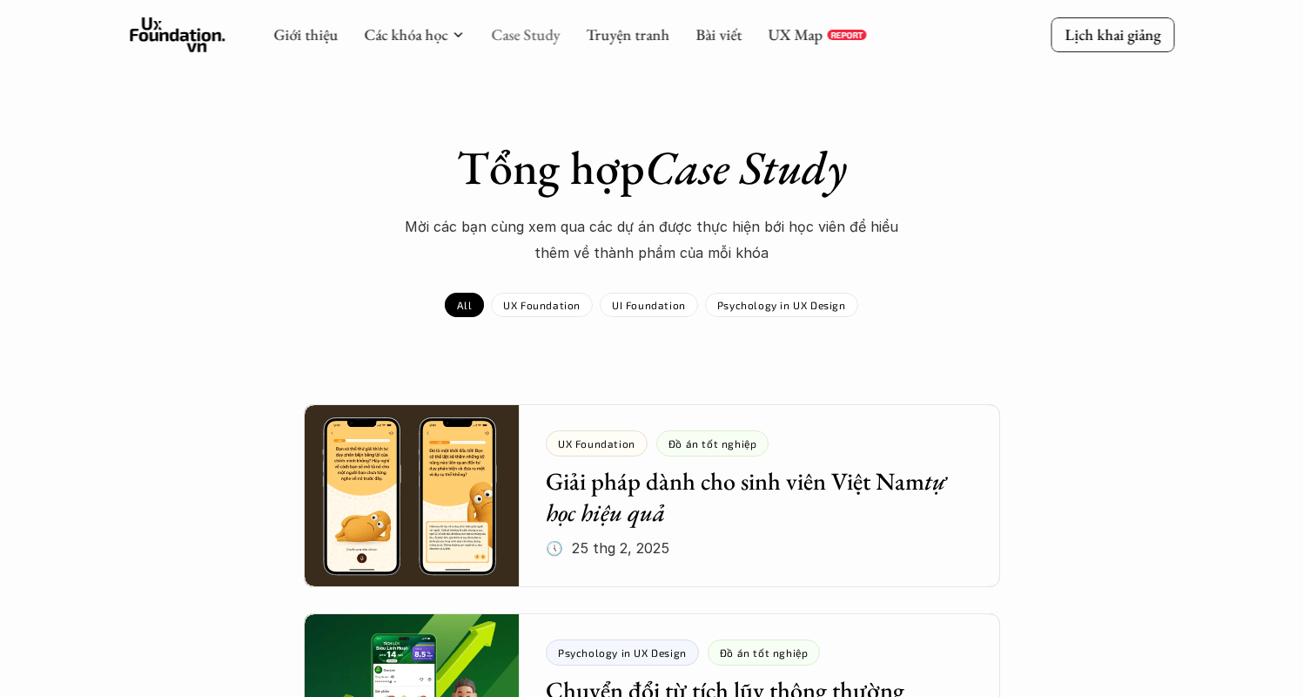
click at [508, 34] on link "Case Study" at bounding box center [525, 34] width 69 height 20
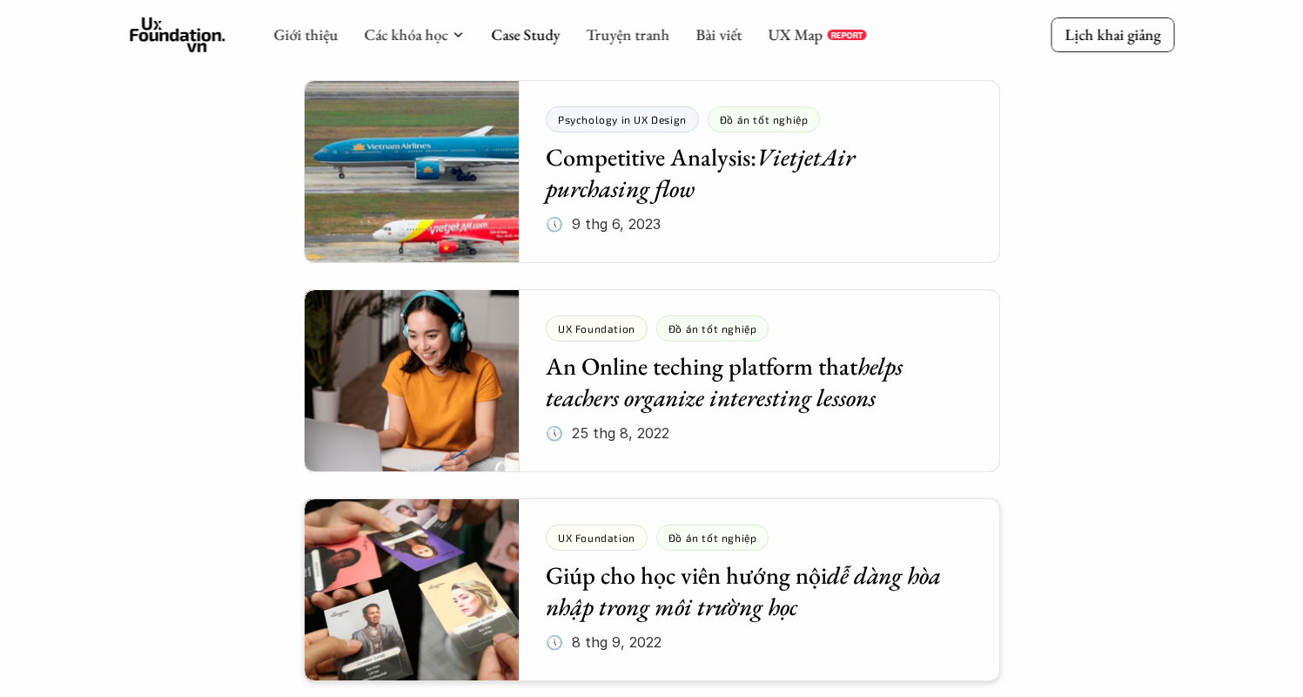
scroll to position [6170, 0]
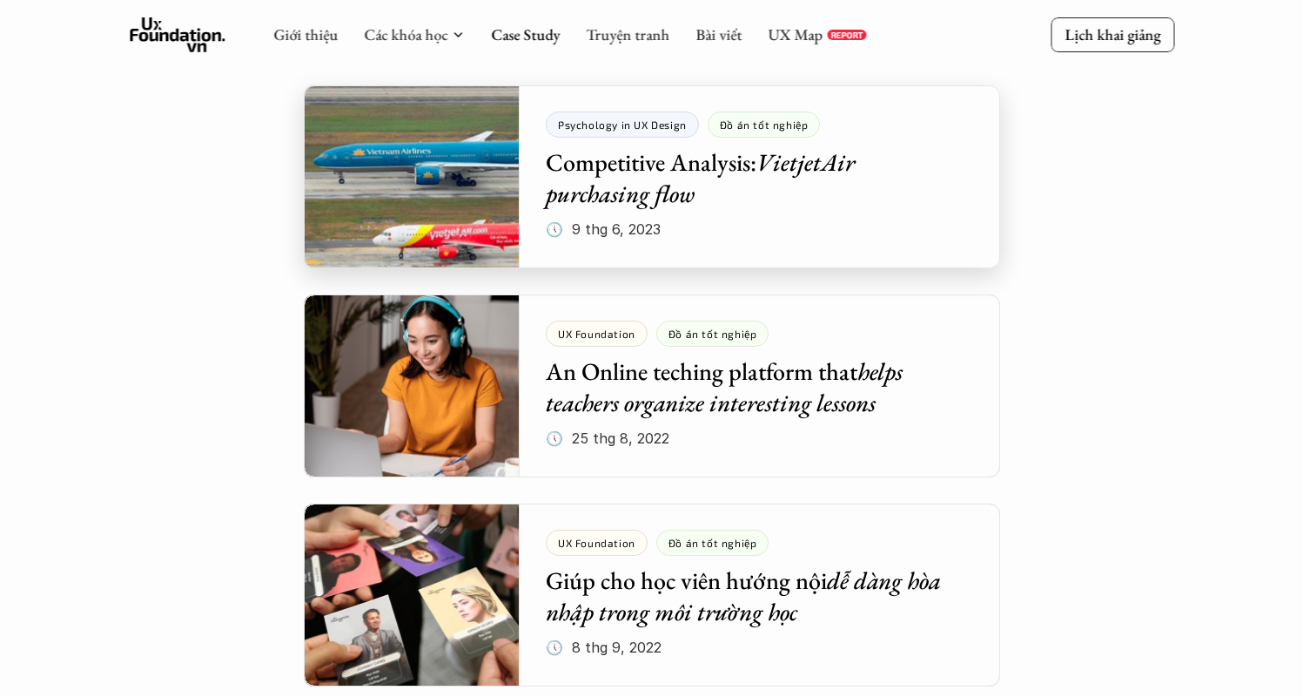
click at [682, 188] on div at bounding box center [652, 176] width 697 height 183
